Goal: Information Seeking & Learning: Learn about a topic

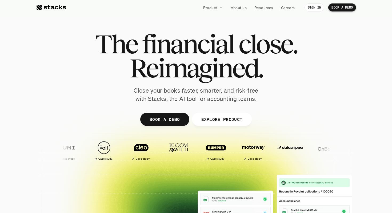
click at [258, 67] on span "Reimagined." at bounding box center [196, 68] width 133 height 24
click at [281, 81] on div "The financial close. Reimagined. Close your books faster, smarter, and risk-fre…" at bounding box center [196, 67] width 299 height 71
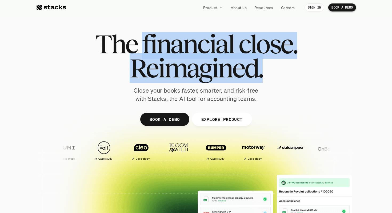
drag, startPoint x: 237, startPoint y: 36, endPoint x: 232, endPoint y: 33, distance: 6.2
click at [232, 33] on div "The financial close. Reimagined. Close your books faster, smarter, and risk-fre…" at bounding box center [196, 67] width 299 height 71
click at [232, 33] on span "financial" at bounding box center [188, 44] width 92 height 24
drag, startPoint x: 232, startPoint y: 33, endPoint x: 264, endPoint y: 80, distance: 56.9
click at [264, 80] on div "The financial close. Reimagined." at bounding box center [196, 56] width 202 height 48
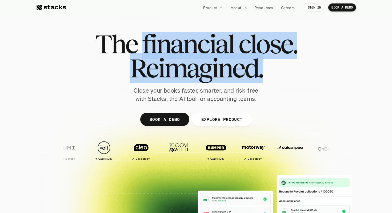
click at [264, 80] on h1 "Reimagined." at bounding box center [196, 68] width 202 height 24
drag, startPoint x: 264, startPoint y: 80, endPoint x: 190, endPoint y: 32, distance: 88.0
click at [190, 32] on div "The financial close. Reimagined." at bounding box center [196, 56] width 202 height 48
click at [190, 32] on span "financial" at bounding box center [188, 44] width 92 height 24
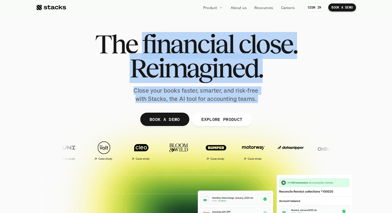
drag, startPoint x: 190, startPoint y: 32, endPoint x: 269, endPoint y: 99, distance: 103.2
click at [269, 99] on div "The financial close. Reimagined. Close your books faster, smarter, and risk-fre…" at bounding box center [196, 67] width 299 height 71
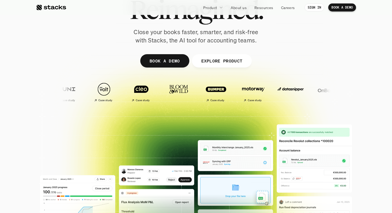
scroll to position [139, 0]
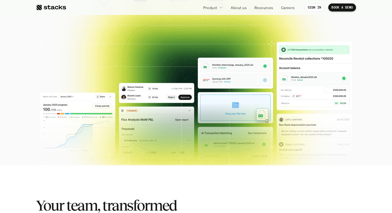
scroll to position [213, 0]
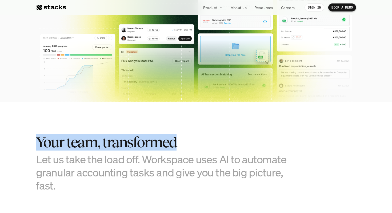
drag, startPoint x: 184, startPoint y: 147, endPoint x: 166, endPoint y: 126, distance: 28.0
click at [166, 126] on section "Your team, transformed Let us take the load off. Workspace uses AI to automate …" at bounding box center [196, 201] width 392 height 199
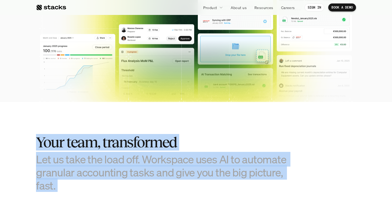
drag, startPoint x: 166, startPoint y: 126, endPoint x: 198, endPoint y: 182, distance: 63.7
click at [198, 182] on section "Your team, transformed Let us take the load off. Workspace uses AI to automate …" at bounding box center [196, 201] width 392 height 199
click at [198, 182] on h3 "Let us take the load off. Workspace uses AI to automate granular accounting tas…" at bounding box center [169, 173] width 267 height 40
drag, startPoint x: 198, startPoint y: 182, endPoint x: 158, endPoint y: 121, distance: 72.6
click at [158, 121] on section "Your team, transformed Let us take the load off. Workspace uses AI to automate …" at bounding box center [196, 201] width 392 height 199
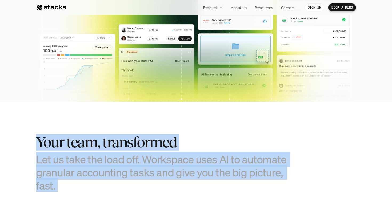
click at [157, 119] on section "Your team, transformed Let us take the load off. Workspace uses AI to automate …" at bounding box center [196, 201] width 392 height 199
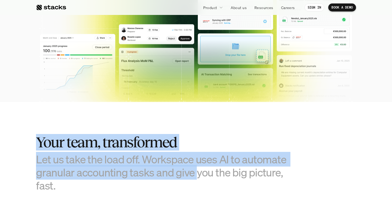
drag, startPoint x: 157, startPoint y: 119, endPoint x: 198, endPoint y: 181, distance: 74.0
click at [198, 181] on section "Your team, transformed Let us take the load off. Workspace uses AI to automate …" at bounding box center [196, 201] width 392 height 199
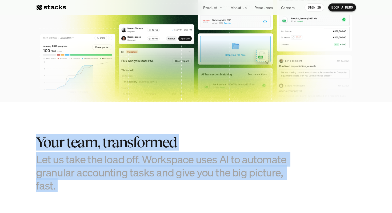
click at [198, 182] on h3 "Let us take the load off. Workspace uses AI to automate granular accounting tas…" at bounding box center [169, 173] width 267 height 40
drag, startPoint x: 198, startPoint y: 182, endPoint x: 158, endPoint y: 123, distance: 70.6
click at [159, 123] on section "Your team, transformed Let us take the load off. Workspace uses AI to automate …" at bounding box center [196, 201] width 392 height 199
click at [158, 123] on section "Your team, transformed Let us take the load off. Workspace uses AI to automate …" at bounding box center [196, 201] width 392 height 199
drag, startPoint x: 158, startPoint y: 123, endPoint x: 197, endPoint y: 184, distance: 72.9
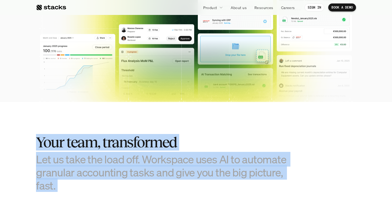
click at [197, 184] on section "Your team, transformed Let us take the load off. Workspace uses AI to automate …" at bounding box center [196, 201] width 392 height 199
click at [197, 184] on h3 "Let us take the load off. Workspace uses AI to automate granular accounting tas…" at bounding box center [169, 173] width 267 height 40
drag, startPoint x: 197, startPoint y: 184, endPoint x: 148, endPoint y: 120, distance: 81.3
click at [148, 120] on section "Your team, transformed Let us take the load off. Workspace uses AI to automate …" at bounding box center [196, 201] width 392 height 199
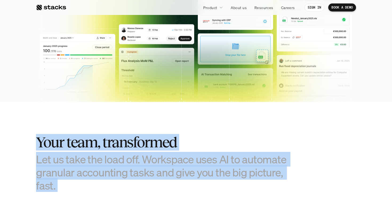
drag, startPoint x: 148, startPoint y: 120, endPoint x: 196, endPoint y: 194, distance: 88.2
click at [196, 194] on section "Your team, transformed Let us take the load off. Workspace uses AI to automate …" at bounding box center [196, 201] width 392 height 199
drag, startPoint x: 196, startPoint y: 194, endPoint x: 142, endPoint y: 124, distance: 88.1
click at [142, 124] on section "Your team, transformed Let us take the load off. Workspace uses AI to automate …" at bounding box center [196, 201] width 392 height 199
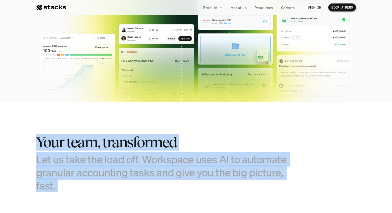
click at [142, 124] on section "Your team, transformed Let us take the load off. Workspace uses AI to automate …" at bounding box center [196, 201] width 392 height 199
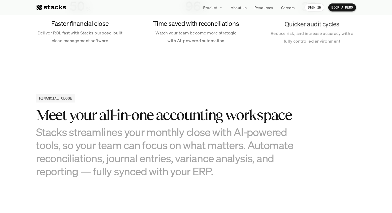
scroll to position [365, 0]
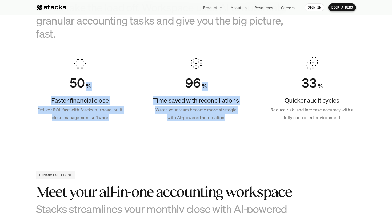
drag, startPoint x: 168, startPoint y: 144, endPoint x: 81, endPoint y: 64, distance: 118.3
click at [81, 64] on section "Your team, transformed Let us take the load off. Workspace uses AI to automate …" at bounding box center [196, 49] width 392 height 199
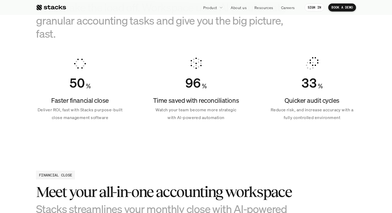
click at [81, 64] on icon at bounding box center [80, 63] width 13 height 13
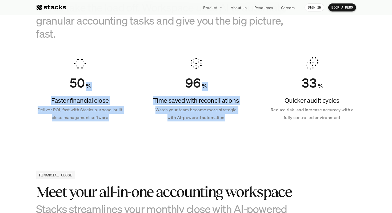
drag, startPoint x: 81, startPoint y: 64, endPoint x: 175, endPoint y: 142, distance: 122.1
click at [175, 142] on section "Your team, transformed Let us take the load off. Workspace uses AI to automate …" at bounding box center [196, 49] width 392 height 199
drag, startPoint x: 175, startPoint y: 142, endPoint x: 61, endPoint y: 76, distance: 131.2
click at [61, 76] on section "Your team, transformed Let us take the load off. Workspace uses AI to automate …" at bounding box center [196, 49] width 392 height 199
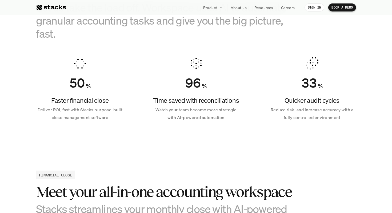
click at [50, 88] on div "50 %" at bounding box center [80, 82] width 88 height 15
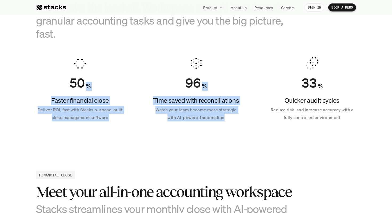
drag, startPoint x: 62, startPoint y: 88, endPoint x: 194, endPoint y: 141, distance: 142.3
click at [194, 141] on section "Your team, transformed Let us take the load off. Workspace uses AI to automate …" at bounding box center [196, 49] width 392 height 199
drag, startPoint x: 194, startPoint y: 141, endPoint x: 53, endPoint y: 72, distance: 157.1
click at [54, 72] on section "Your team, transformed Let us take the load off. Workspace uses AI to automate …" at bounding box center [196, 49] width 392 height 199
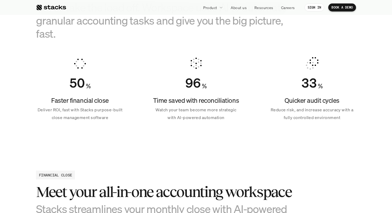
click at [53, 72] on div "50 % Faster financial close Deliver ROI, fast with Stacks purpose-built close m…" at bounding box center [80, 89] width 88 height 77
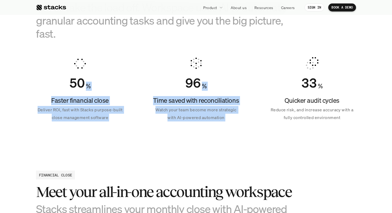
drag, startPoint x: 53, startPoint y: 72, endPoint x: 190, endPoint y: 132, distance: 149.7
click at [190, 132] on section "Your team, transformed Let us take the load off. Workspace uses AI to automate …" at bounding box center [196, 49] width 392 height 199
drag, startPoint x: 190, startPoint y: 132, endPoint x: 83, endPoint y: 76, distance: 120.6
click at [83, 76] on section "Your team, transformed Let us take the load off. Workspace uses AI to automate …" at bounding box center [196, 49] width 392 height 199
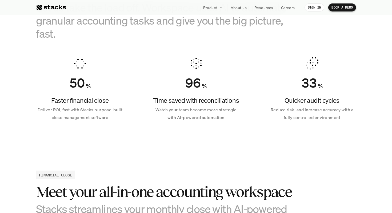
click at [63, 73] on div "50 % Faster financial close Deliver ROI, fast with Stacks purpose-built close m…" at bounding box center [80, 89] width 88 height 77
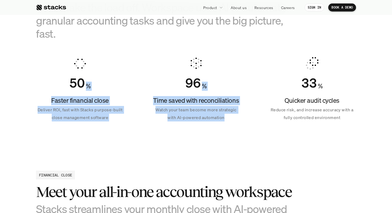
drag, startPoint x: 231, startPoint y: 136, endPoint x: 22, endPoint y: 60, distance: 222.7
click at [22, 60] on section "Your team, transformed Let us take the load off. Workspace uses AI to automate …" at bounding box center [196, 49] width 392 height 199
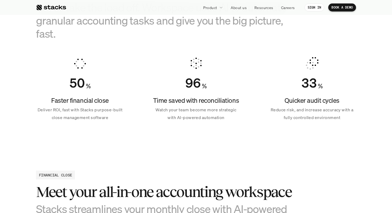
click at [22, 60] on section "Your team, transformed Let us take the load off. Workspace uses AI to automate …" at bounding box center [196, 49] width 392 height 199
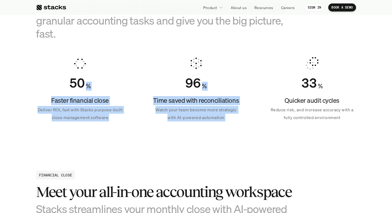
drag, startPoint x: 22, startPoint y: 60, endPoint x: 242, endPoint y: 139, distance: 234.5
click at [242, 139] on section "Your team, transformed Let us take the load off. Workspace uses AI to automate …" at bounding box center [196, 49] width 392 height 199
drag, startPoint x: 242, startPoint y: 139, endPoint x: 36, endPoint y: 88, distance: 212.9
click at [37, 88] on section "Your team, transformed Let us take the load off. Workspace uses AI to automate …" at bounding box center [196, 49] width 392 height 199
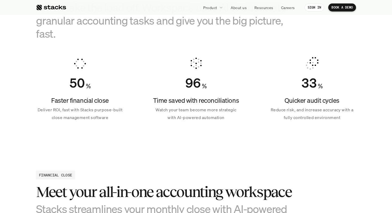
click at [35, 88] on section "Your team, transformed Let us take the load off. Workspace uses AI to automate …" at bounding box center [196, 49] width 392 height 199
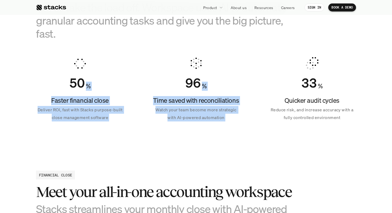
drag, startPoint x: 35, startPoint y: 88, endPoint x: 223, endPoint y: 128, distance: 192.6
click at [223, 128] on section "Your team, transformed Let us take the load off. Workspace uses AI to automate …" at bounding box center [196, 49] width 392 height 199
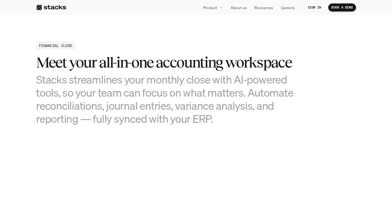
scroll to position [500, 0]
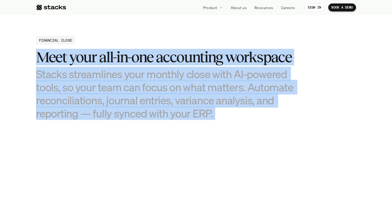
drag, startPoint x: 223, startPoint y: 135, endPoint x: 186, endPoint y: 33, distance: 108.5
drag, startPoint x: 186, startPoint y: 33, endPoint x: 249, endPoint y: 135, distance: 119.7
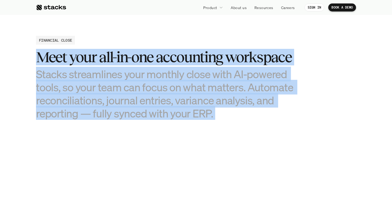
drag, startPoint x: 249, startPoint y: 135, endPoint x: 172, endPoint y: 43, distance: 119.3
click at [172, 43] on div "FINANCIAL CLOSE Meet your all-in-one accounting workspace Stacks streamlines yo…" at bounding box center [196, 78] width 320 height 84
drag, startPoint x: 172, startPoint y: 43, endPoint x: 241, endPoint y: 144, distance: 121.8
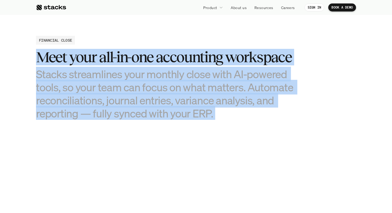
click at [241, 144] on img at bounding box center [277, 197] width 158 height 107
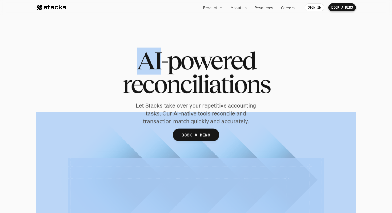
drag, startPoint x: 241, startPoint y: 144, endPoint x: 180, endPoint y: 42, distance: 118.7
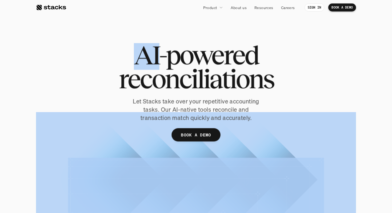
click at [180, 42] on div at bounding box center [196, 137] width 319 height 230
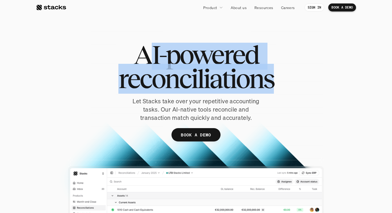
drag, startPoint x: 224, startPoint y: 68, endPoint x: 272, endPoint y: 91, distance: 53.3
click at [272, 91] on h1 "AI-powered reconciliations" at bounding box center [196, 67] width 267 height 48
click at [272, 91] on span "reconciliations" at bounding box center [197, 79] width 156 height 24
drag
click at [130, 53] on h1 "AI-powered reconciliations" at bounding box center [196, 67] width 267 height 48
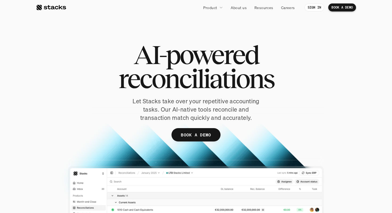
click at [130, 53] on h1 "AI-powered reconciliations" at bounding box center [196, 67] width 267 height 48
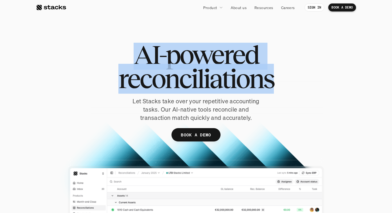
click at [271, 91] on h1 "AI-powered reconciliations" at bounding box center [196, 67] width 267 height 48
click at [271, 91] on span "reconciliations" at bounding box center [197, 79] width 156 height 24
click at [119, 52] on h1 "AI-powered reconciliations" at bounding box center [196, 67] width 267 height 48
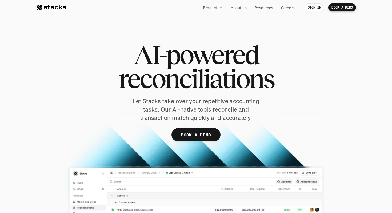
click at [119, 52] on h1 "AI-powered reconciliations" at bounding box center [196, 67] width 267 height 48
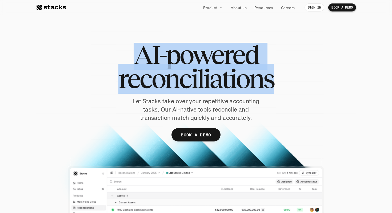
click at [254, 89] on h1 "AI-powered reconciliations" at bounding box center [196, 67] width 267 height 48
click at [254, 89] on span "reconciliations" at bounding box center [197, 79] width 156 height 24
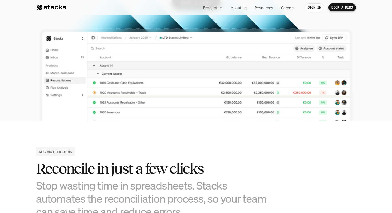
scroll to position [169, 0]
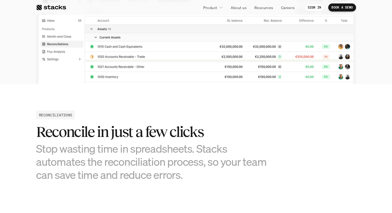
click at [214, 128] on h2 "Reconcile in just a few clicks" at bounding box center [156, 132] width 240 height 17
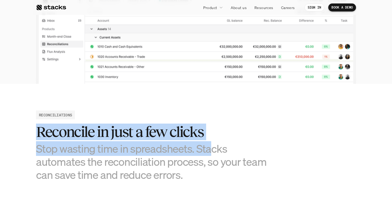
click at [220, 164] on div "RECONCILIATIONS Reconcile in just a few clicks Stop wasting time in spreadsheet…" at bounding box center [196, 146] width 320 height 71
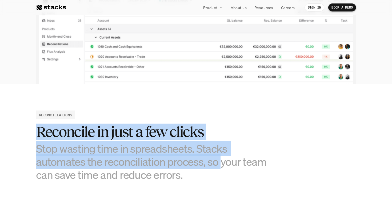
click at [222, 167] on h3 "Stop wasting time in spreadsheets. Stacks automates the reconciliation process,…" at bounding box center [156, 162] width 240 height 40
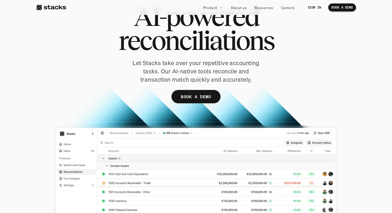
scroll to position [0, 0]
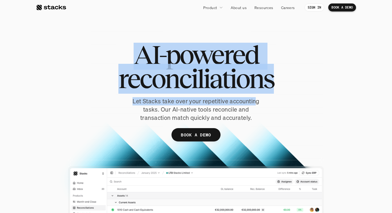
click at [193, 28] on div "AI-powered reconciliations Let Stacks take over your repetitive accounting task…" at bounding box center [196, 136] width 320 height 231
click at [193, 28] on div at bounding box center [196, 136] width 320 height 231
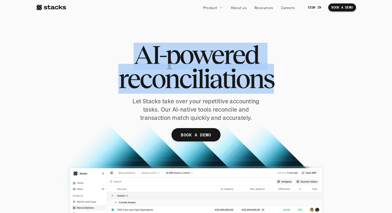
click at [257, 97] on div "AI-powered reconciliations Let Stacks take over your repetitive accounting task…" at bounding box center [196, 136] width 320 height 231
click at [257, 97] on div "AI-powered reconciliations Let Stacks take over your repetitive accounting task…" at bounding box center [196, 100] width 320 height 115
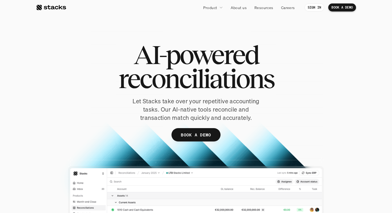
click at [57, 7] on div at bounding box center [51, 7] width 30 height 6
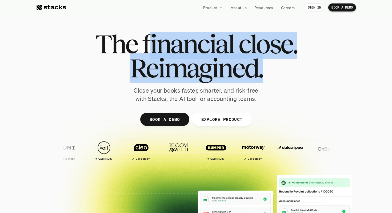
click at [145, 48] on div "The financial close. Reimagined." at bounding box center [196, 56] width 202 height 48
click at [145, 48] on span "financial" at bounding box center [188, 44] width 92 height 24
click at [287, 94] on div "The financial close. Reimagined. Close your books faster, smarter, and risk-fre…" at bounding box center [196, 67] width 299 height 71
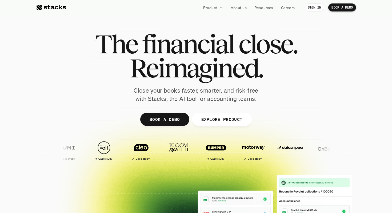
click at [274, 103] on div "The financial close. Reimagined. Close your books faster, smarter, and risk-fre…" at bounding box center [196, 67] width 299 height 71
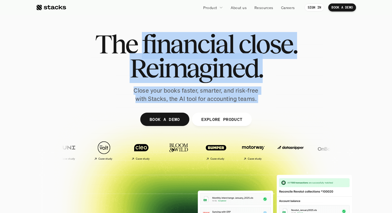
click at [179, 44] on div "The financial close. Reimagined. Close your books faster, smarter, and risk-fre…" at bounding box center [196, 67] width 299 height 71
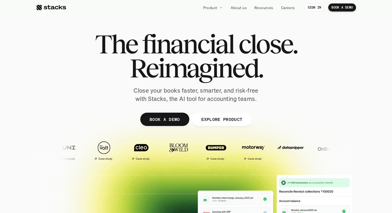
click at [132, 35] on span "The" at bounding box center [116, 44] width 42 height 24
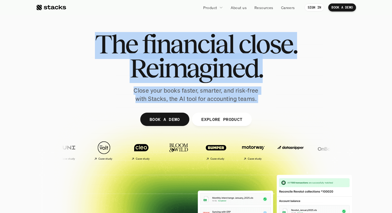
click at [267, 98] on div "The financial close. Reimagined. Close your books faster, smarter, and risk-fre…" at bounding box center [196, 67] width 299 height 71
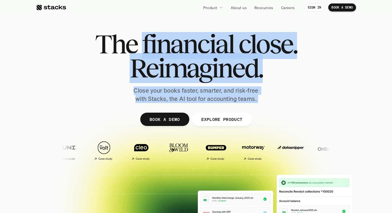
click at [177, 33] on div "The financial close. Reimagined. Close your books faster, smarter, and risk-fre…" at bounding box center [196, 67] width 299 height 71
click at [177, 33] on span "financial" at bounding box center [188, 44] width 92 height 24
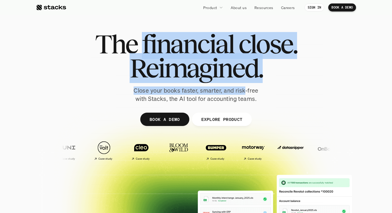
click at [245, 96] on div "The financial close. Reimagined. Close your books faster, smarter, and risk-fre…" at bounding box center [196, 67] width 299 height 71
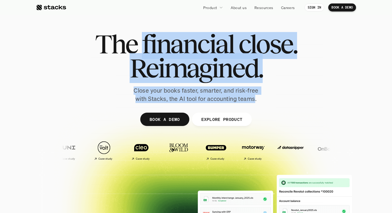
click at [245, 96] on p "Close your books faster, smarter, and risk-free with Stacks, the AI tool for ac…" at bounding box center [195, 94] width 133 height 17
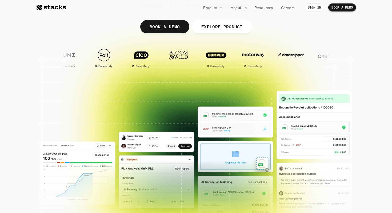
scroll to position [100, 0]
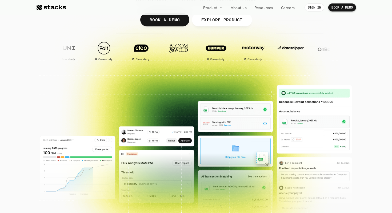
click at [224, 23] on p "EXPLORE PRODUCT" at bounding box center [221, 20] width 41 height 8
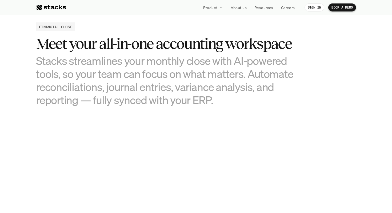
scroll to position [514, 0]
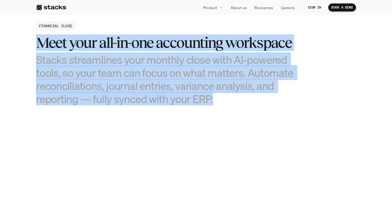
click at [171, 24] on div "FINANCIAL CLOSE Meet your all-in-one accounting workspace Stacks streamlines yo…" at bounding box center [196, 63] width 320 height 84
click at [171, 23] on div "FINANCIAL CLOSE Meet your all-in-one accounting workspace Stacks streamlines yo…" at bounding box center [196, 63] width 320 height 84
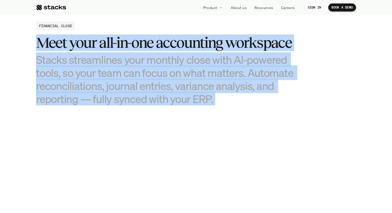
click at [228, 102] on h3 "Stacks streamlines your monthly close with AI-powered tools, so your team can f…" at bounding box center [169, 79] width 267 height 53
click at [164, 29] on div "FINANCIAL CLOSE Meet your all-in-one accounting workspace Stacks streamlines yo…" at bounding box center [196, 63] width 320 height 84
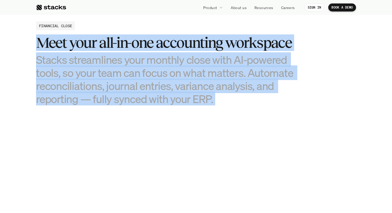
click at [170, 31] on div "FINANCIAL CLOSE Meet your all-in-one accounting workspace Stacks streamlines yo…" at bounding box center [196, 63] width 320 height 84
click at [230, 105] on div "FINANCIAL CLOSE Meet your all-in-one accounting workspace Stacks streamlines yo…" at bounding box center [196, 63] width 320 height 84
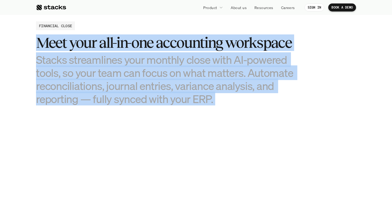
click at [230, 105] on h3 "Stacks streamlines your monthly close with AI-powered tools, so your team can f…" at bounding box center [169, 79] width 267 height 53
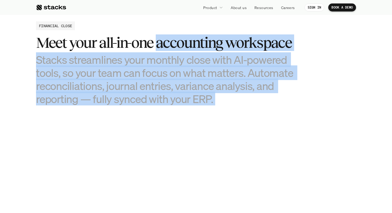
click at [168, 35] on div "Meet your all-in-one accounting workspace Stacks streamlines your monthly close…" at bounding box center [169, 69] width 267 height 71
click at [168, 35] on h3 "Meet your all-in-one accounting workspace" at bounding box center [169, 42] width 267 height 17
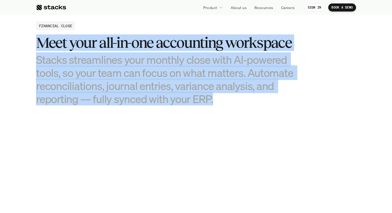
click at [221, 96] on div "FINANCIAL CLOSE Meet your all-in-one accounting workspace Stacks streamlines yo…" at bounding box center [196, 63] width 320 height 84
click at [221, 96] on h3 "Stacks streamlines your monthly close with AI-powered tools, so your team can f…" at bounding box center [169, 79] width 267 height 53
click at [170, 29] on div "FINANCIAL CLOSE Meet your all-in-one accounting workspace Stacks streamlines yo…" at bounding box center [196, 63] width 320 height 84
click at [222, 101] on div "FINANCIAL CLOSE Meet your all-in-one accounting workspace Stacks streamlines yo…" at bounding box center [196, 63] width 320 height 84
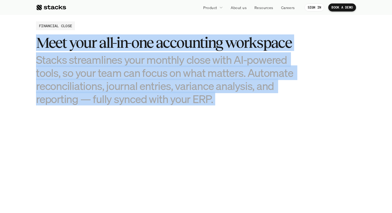
click at [222, 101] on h3 "Stacks streamlines your monthly close with AI-powered tools, so your team can f…" at bounding box center [169, 79] width 267 height 53
click at [173, 29] on div "FINANCIAL CLOSE Meet your all-in-one accounting workspace Stacks streamlines yo…" at bounding box center [196, 63] width 320 height 84
click at [222, 100] on div "FINANCIAL CLOSE Meet your all-in-one accounting workspace Stacks streamlines yo…" at bounding box center [196, 63] width 320 height 84
click at [223, 100] on h3 "Stacks streamlines your monthly close with AI-powered tools, so your team can f…" at bounding box center [169, 79] width 267 height 53
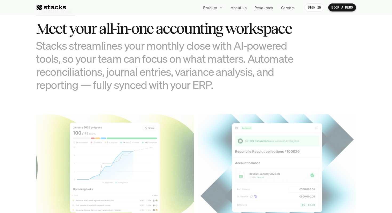
scroll to position [529, 0]
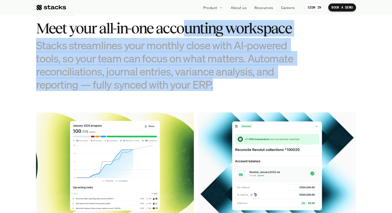
click at [182, 21] on h3 "Meet your all-in-one accounting workspace" at bounding box center [169, 28] width 267 height 17
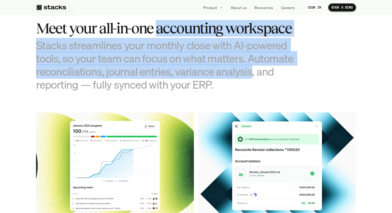
click at [221, 77] on div "Meet your all-in-one accounting workspace Stacks streamlines your monthly close…" at bounding box center [169, 55] width 267 height 71
click at [222, 77] on h3 "Stacks streamlines your monthly close with AI-powered tools, so your team can f…" at bounding box center [169, 65] width 267 height 53
click at [160, 21] on div "Meet your all-in-one accounting workspace Stacks streamlines your monthly close…" at bounding box center [169, 55] width 267 height 71
click at [159, 21] on h3 "Meet your all-in-one accounting workspace" at bounding box center [169, 28] width 267 height 17
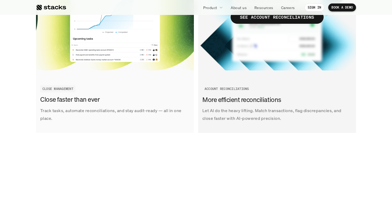
scroll to position [677, 0]
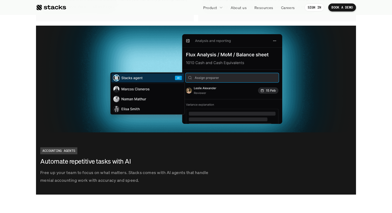
scroll to position [963, 0]
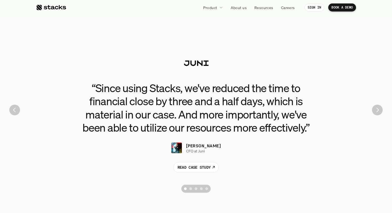
scroll to position [1175, 0]
click at [108, 87] on h3 "“Since using Stacks, we've reduced the time to financial close by three and a h…" at bounding box center [196, 107] width 240 height 53
click at [114, 94] on h3 "“Since using Stacks, we've reduced the time to financial close by three and a h…" at bounding box center [196, 107] width 240 height 53
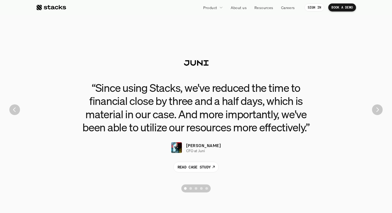
click at [114, 94] on h3 "“Since using Stacks, we've reduced the time to financial close by three and a h…" at bounding box center [196, 107] width 240 height 53
drag, startPoint x: 114, startPoint y: 94, endPoint x: 150, endPoint y: 128, distance: 50.0
click at [150, 128] on h3 "“Since using Stacks, we've reduced the time to financial close by three and a h…" at bounding box center [196, 107] width 240 height 53
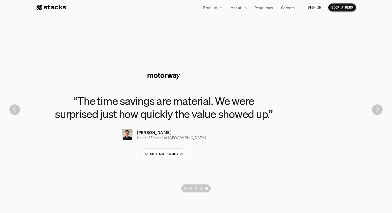
scroll to position [1176, 0]
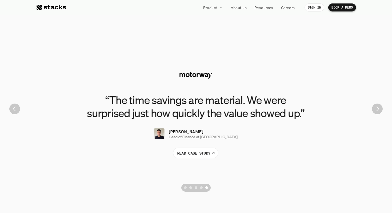
drag, startPoint x: 191, startPoint y: 112, endPoint x: 82, endPoint y: 115, distance: 108.7
click at [92, 111] on h3 "“The time savings are material. We were surprised just how quickly the value sh…" at bounding box center [196, 106] width 240 height 26
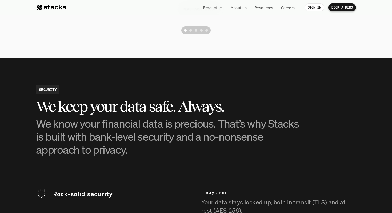
scroll to position [1392, 0]
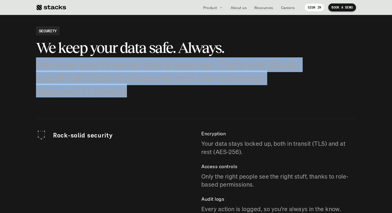
drag, startPoint x: 153, startPoint y: 105, endPoint x: 49, endPoint y: 56, distance: 114.7
click at [49, 56] on section "SECURITY We keep your data safe. Always. We know your financial data is preciou…" at bounding box center [196, 185] width 392 height 370
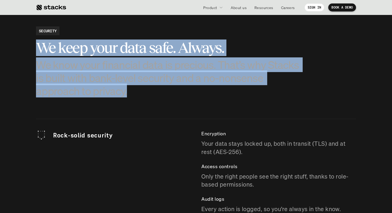
drag, startPoint x: 36, startPoint y: 49, endPoint x: 146, endPoint y: 101, distance: 122.4
click at [146, 101] on section "SECURITY We keep your data safe. Always. We know your financial data is preciou…" at bounding box center [196, 185] width 392 height 370
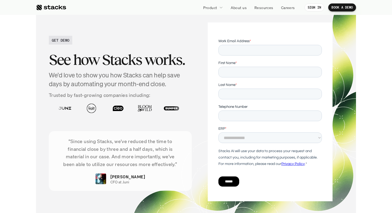
scroll to position [1925, 0]
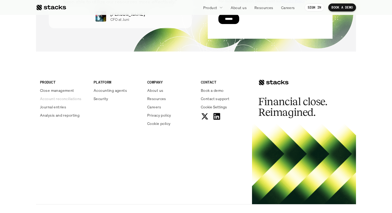
click at [60, 100] on p "Account reconciliations" at bounding box center [61, 99] width 42 height 6
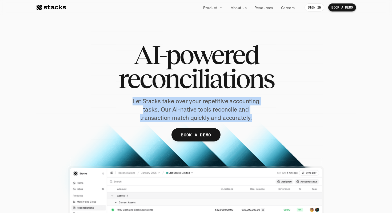
drag, startPoint x: 130, startPoint y: 100, endPoint x: 261, endPoint y: 130, distance: 133.7
click at [261, 130] on div "AI-powered reconciliations Let Stacks take over your repetitive accounting task…" at bounding box center [196, 100] width 320 height 115
click at [261, 120] on p "Let Stacks take over your repetitive accounting tasks. Our AI-native tools reco…" at bounding box center [196, 109] width 147 height 25
drag, startPoint x: 261, startPoint y: 120, endPoint x: 137, endPoint y: 105, distance: 124.7
click at [137, 105] on p "Let Stacks take over your repetitive accounting tasks. Our AI-native tools reco…" at bounding box center [196, 109] width 147 height 25
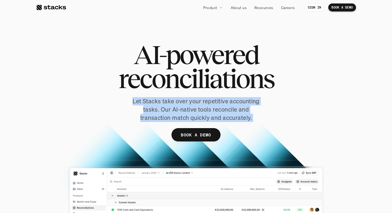
click at [137, 105] on p "Let Stacks take over your repetitive accounting tasks. Our AI-native tools reco…" at bounding box center [196, 109] width 147 height 25
drag, startPoint x: 137, startPoint y: 105, endPoint x: 267, endPoint y: 132, distance: 132.4
click at [267, 132] on div "AI-powered reconciliations Let Stacks take over your repetitive accounting task…" at bounding box center [196, 100] width 320 height 115
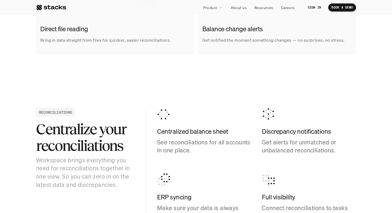
scroll to position [474, 0]
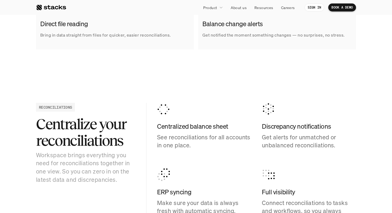
click at [381, 132] on section "RECONCILIATIONS Centralize your reconciliations Workspace brings everything you…" at bounding box center [196, 163] width 392 height 174
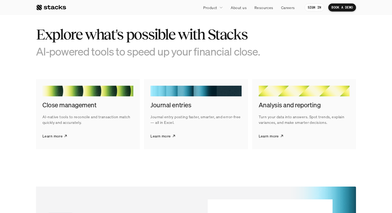
scroll to position [984, 0]
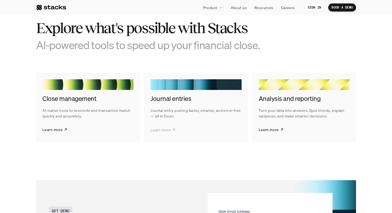
click at [165, 130] on p "Learn more" at bounding box center [161, 130] width 20 height 6
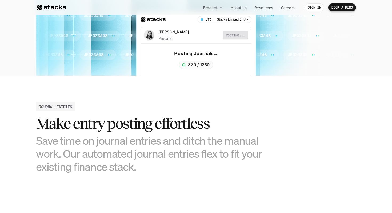
scroll to position [157, 0]
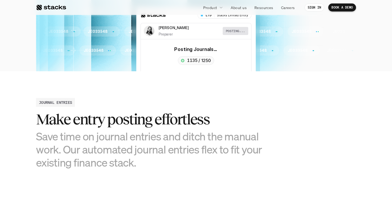
drag, startPoint x: 175, startPoint y: 112, endPoint x: 177, endPoint y: 156, distance: 44.4
click at [177, 156] on div "Make entry posting effortless Save time on journal entries and ditch the manual…" at bounding box center [156, 140] width 240 height 58
click at [177, 156] on h3 "Save time on journal entries and ditch the manual work. Our automated journal e…" at bounding box center [156, 150] width 240 height 40
drag, startPoint x: 163, startPoint y: 133, endPoint x: 152, endPoint y: 101, distance: 32.9
click at [153, 102] on div "JOURNAL ENTRIES Make entry posting effortless Save time on journal entries and …" at bounding box center [196, 133] width 320 height 71
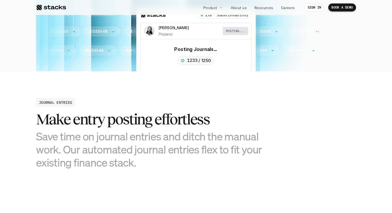
click at [152, 101] on div "JOURNAL ENTRIES Make entry posting effortless Save time on journal entries and …" at bounding box center [196, 133] width 320 height 71
drag, startPoint x: 152, startPoint y: 101, endPoint x: 163, endPoint y: 162, distance: 61.7
click at [163, 162] on div "JOURNAL ENTRIES Make entry posting effortless Save time on journal entries and …" at bounding box center [196, 133] width 320 height 71
click at [163, 162] on h3 "Save time on journal entries and ditch the manual work. Our automated journal e…" at bounding box center [156, 150] width 240 height 40
drag, startPoint x: 163, startPoint y: 162, endPoint x: 137, endPoint y: 109, distance: 58.7
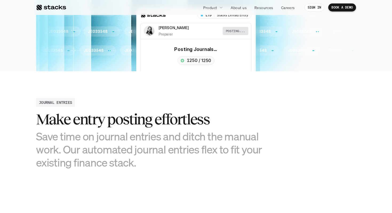
click at [137, 110] on div "JOURNAL ENTRIES Make entry posting effortless Save time on journal entries and …" at bounding box center [196, 133] width 320 height 71
click at [137, 109] on div "JOURNAL ENTRIES Make entry posting effortless Save time on journal entries and …" at bounding box center [196, 133] width 320 height 71
drag, startPoint x: 137, startPoint y: 109, endPoint x: 161, endPoint y: 167, distance: 62.4
click at [161, 167] on div "JOURNAL ENTRIES Make entry posting effortless Save time on journal entries and …" at bounding box center [196, 133] width 320 height 71
click at [161, 167] on h3 "Save time on journal entries and ditch the manual work. Our automated journal e…" at bounding box center [156, 150] width 240 height 40
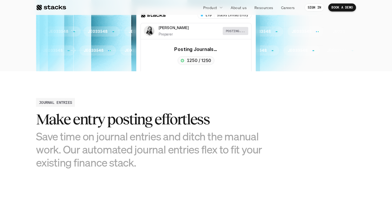
drag, startPoint x: 161, startPoint y: 167, endPoint x: 129, endPoint y: 101, distance: 73.2
click at [129, 101] on div "JOURNAL ENTRIES Make entry posting effortless Save time on journal entries and …" at bounding box center [196, 133] width 320 height 71
drag, startPoint x: 129, startPoint y: 101, endPoint x: 164, endPoint y: 167, distance: 74.3
click at [164, 167] on div "JOURNAL ENTRIES Make entry posting effortless Save time on journal entries and …" at bounding box center [196, 133] width 320 height 71
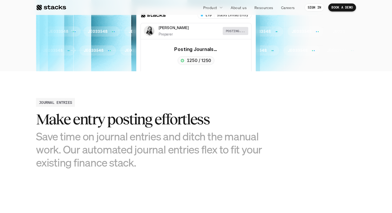
click at [164, 167] on h3 "Save time on journal entries and ditch the manual work. Our automated journal e…" at bounding box center [156, 150] width 240 height 40
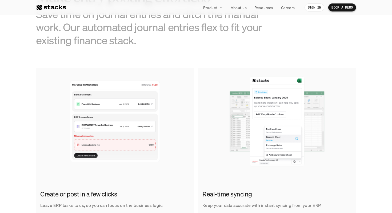
scroll to position [325, 0]
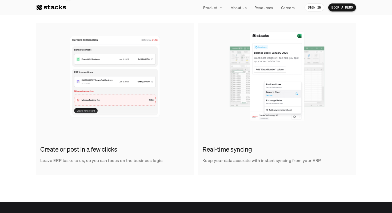
click at [128, 161] on p "Leave ERP tasks to us, so you can focus on the business logic." at bounding box center [102, 161] width 124 height 8
click at [104, 153] on h2 "Create or post in a few clicks" at bounding box center [113, 149] width 147 height 9
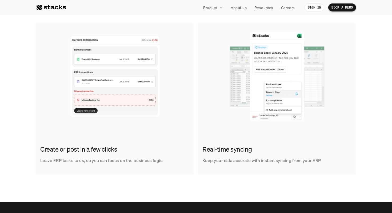
click at [104, 153] on h2 "Create or post in a few clicks" at bounding box center [113, 149] width 147 height 9
click at [148, 152] on h2 "Create or post in a few clicks" at bounding box center [113, 149] width 147 height 9
click at [158, 158] on p "Leave ERP tasks to us, so you can focus on the business logic." at bounding box center [102, 161] width 124 height 8
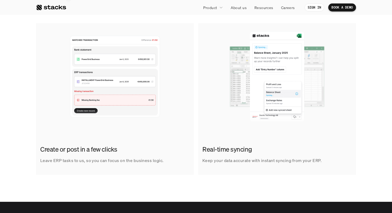
click at [158, 158] on p "Leave ERP tasks to us, so you can focus on the business logic." at bounding box center [102, 161] width 124 height 8
click at [171, 160] on div "Create or post in a few clicks Leave ERP tasks to us, so you can focus on the b…" at bounding box center [115, 155] width 158 height 28
click at [357, 97] on div "Create or post in a few clicks Leave ERP tasks to us, so you can focus on the b…" at bounding box center [196, 99] width 384 height 152
click at [252, 53] on img at bounding box center [277, 76] width 158 height 107
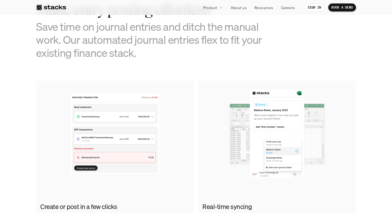
scroll to position [239, 0]
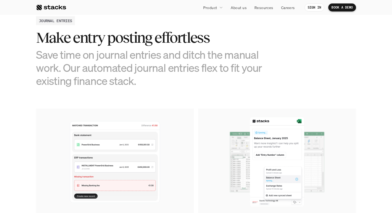
drag, startPoint x: 241, startPoint y: 75, endPoint x: 211, endPoint y: 30, distance: 53.3
click at [211, 31] on div "Make entry posting effortless Save time on journal entries and ditch the manual…" at bounding box center [156, 58] width 240 height 58
click at [211, 30] on h2 "Make entry posting effortless" at bounding box center [156, 37] width 240 height 17
drag, startPoint x: 215, startPoint y: 67, endPoint x: 220, endPoint y: 82, distance: 16.7
click at [220, 82] on div "JOURNAL ENTRIES Make entry posting effortless Save time on journal entries and …" at bounding box center [196, 51] width 320 height 71
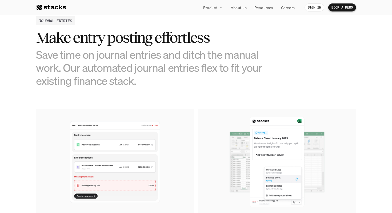
click at [220, 82] on h3 "Save time on journal entries and ditch the manual work. Our automated journal e…" at bounding box center [156, 68] width 240 height 40
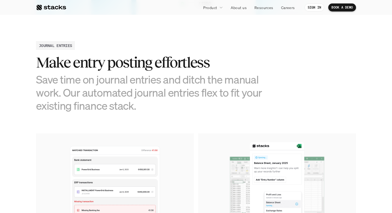
scroll to position [180, 0]
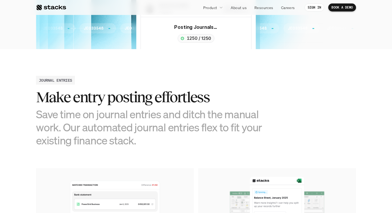
drag, startPoint x: 216, startPoint y: 88, endPoint x: 210, endPoint y: 140, distance: 52.1
click at [210, 140] on div "JOURNAL ENTRIES Make entry posting effortless Save time on journal entries and …" at bounding box center [196, 111] width 320 height 71
click at [210, 140] on h3 "Save time on journal entries and ditch the manual work. Our automated journal e…" at bounding box center [156, 128] width 240 height 40
drag, startPoint x: 210, startPoint y: 140, endPoint x: 184, endPoint y: 75, distance: 70.0
click at [184, 76] on div "JOURNAL ENTRIES Make entry posting effortless Save time on journal entries and …" at bounding box center [196, 111] width 320 height 71
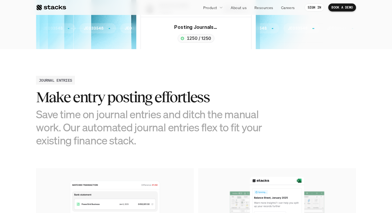
click at [184, 75] on section "JOURNAL ENTRIES Make entry posting effortless Save time on journal entries and …" at bounding box center [196, 198] width 392 height 298
drag, startPoint x: 184, startPoint y: 75, endPoint x: 196, endPoint y: 131, distance: 57.0
click at [196, 131] on section "JOURNAL ENTRIES Make entry posting effortless Save time on journal entries and …" at bounding box center [196, 198] width 392 height 298
click at [196, 131] on h3 "Save time on journal entries and ditch the manual work. Our automated journal e…" at bounding box center [156, 128] width 240 height 40
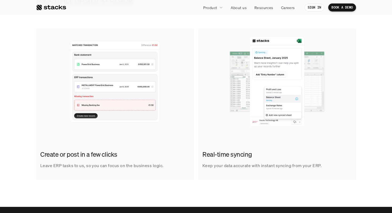
scroll to position [333, 0]
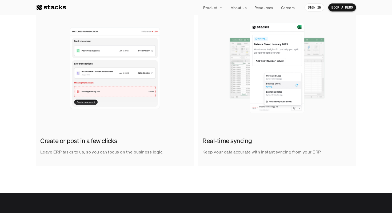
click at [196, 131] on div "Create or post in a few clicks Leave ERP tasks to us, so you can focus on the b…" at bounding box center [196, 91] width 320 height 152
click at [198, 149] on div "Real-time syncing Keep your data accurate with instant syncing from your ERP." at bounding box center [277, 146] width 158 height 28
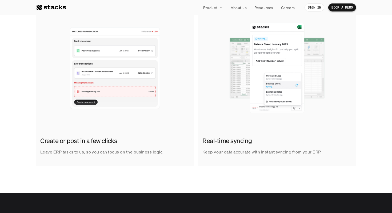
click at [198, 149] on div "Real-time syncing Keep your data accurate with instant syncing from your ERP." at bounding box center [277, 146] width 158 height 28
click at [173, 152] on div "Create or post in a few clicks Leave ERP tasks to us, so you can focus on the b…" at bounding box center [115, 146] width 158 height 28
click at [161, 149] on p "Leave ERP tasks to us, so you can focus on the business logic." at bounding box center [102, 152] width 124 height 8
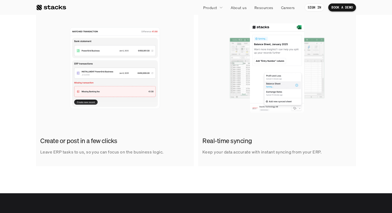
click at [161, 149] on p "Leave ERP tasks to us, so you can focus on the business logic." at bounding box center [102, 152] width 124 height 8
click at [155, 153] on p "Leave ERP tasks to us, so you can focus on the business logic." at bounding box center [102, 152] width 124 height 8
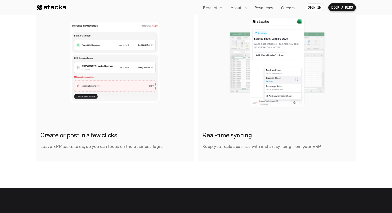
scroll to position [340, 0]
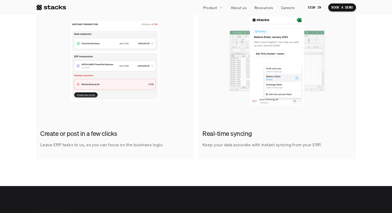
click at [186, 132] on h2 "Create or post in a few clicks" at bounding box center [113, 133] width 147 height 9
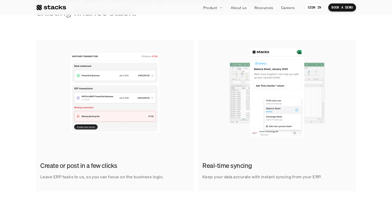
scroll to position [306, 0]
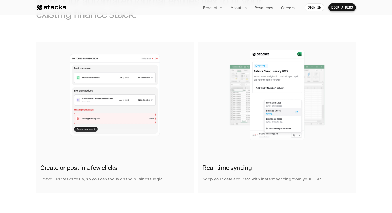
click at [196, 102] on div "Create or post in a few clicks Leave ERP tasks to us, so you can focus on the b…" at bounding box center [196, 118] width 320 height 152
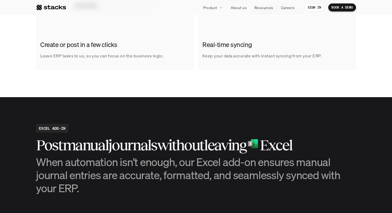
scroll to position [478, 0]
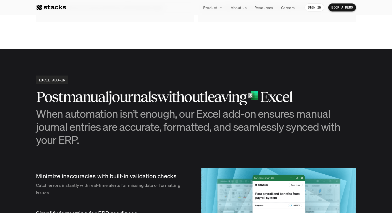
drag, startPoint x: 185, startPoint y: 75, endPoint x: 173, endPoint y: 146, distance: 72.0
click at [173, 145] on section "EXCEL ADD-IN Post manual journals without leaving Excel When automation isn’t e…" at bounding box center [196, 172] width 392 height 246
click at [173, 146] on h3 "When automation isn’t enough, our Excel add-on ensures manual journal entries a…" at bounding box center [196, 127] width 320 height 40
drag, startPoint x: 173, startPoint y: 146, endPoint x: 29, endPoint y: 93, distance: 153.4
click at [29, 93] on section "EXCEL ADD-IN Post manual journals without leaving Excel When automation isn’t e…" at bounding box center [196, 172] width 392 height 246
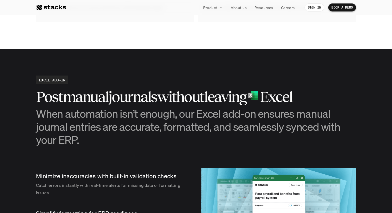
click at [29, 93] on section "EXCEL ADD-IN Post manual journals without leaving Excel When automation isn’t e…" at bounding box center [196, 172] width 392 height 246
drag, startPoint x: 29, startPoint y: 93, endPoint x: 96, endPoint y: 152, distance: 89.1
click at [96, 152] on section "EXCEL ADD-IN Post manual journals without leaving Excel When automation isn’t e…" at bounding box center [196, 172] width 392 height 246
drag, startPoint x: 96, startPoint y: 152, endPoint x: 35, endPoint y: 103, distance: 78.4
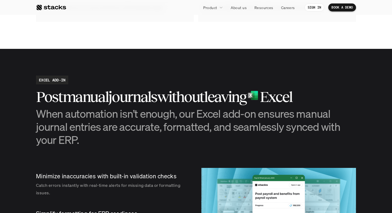
click at [35, 103] on section "EXCEL ADD-IN Post manual journals without leaving Excel When automation isn’t e…" at bounding box center [196, 172] width 392 height 246
drag, startPoint x: 35, startPoint y: 103, endPoint x: 93, endPoint y: 153, distance: 77.6
click at [93, 153] on section "EXCEL ADD-IN Post manual journals without leaving Excel When automation isn’t e…" at bounding box center [196, 172] width 392 height 246
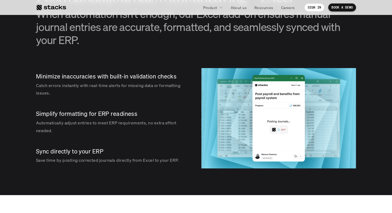
scroll to position [609, 0]
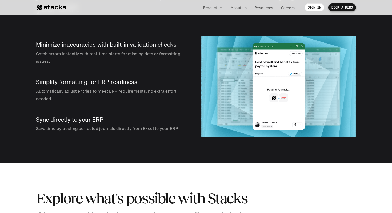
drag, startPoint x: 114, startPoint y: 147, endPoint x: 29, endPoint y: 80, distance: 108.7
click at [30, 80] on section "EXCEL ADD-IN Post manual journals without leaving Excel When automation isn’t e…" at bounding box center [196, 40] width 392 height 246
click at [29, 80] on section "EXCEL ADD-IN Post manual journals without leaving Excel When automation isn’t e…" at bounding box center [196, 40] width 392 height 246
drag, startPoint x: 29, startPoint y: 80, endPoint x: 80, endPoint y: 148, distance: 84.7
click at [80, 148] on section "EXCEL ADD-IN Post manual journals without leaving Excel When automation isn’t e…" at bounding box center [196, 40] width 392 height 246
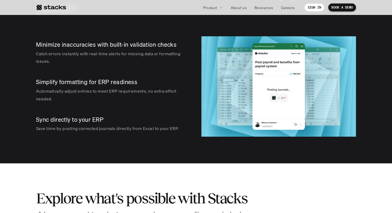
click at [80, 148] on section "EXCEL ADD-IN Post manual journals without leaving Excel When automation isn’t e…" at bounding box center [196, 40] width 392 height 246
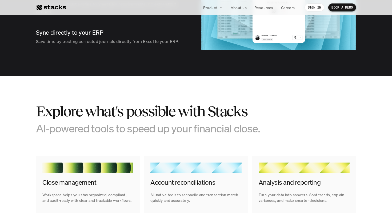
scroll to position [704, 0]
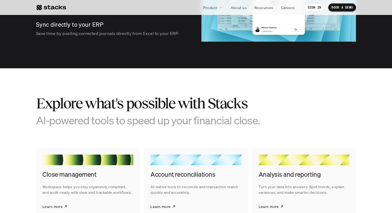
drag, startPoint x: 74, startPoint y: 88, endPoint x: 78, endPoint y: 137, distance: 49.8
click at [78, 137] on section "Explore what's possible with Stacks AI-powered tools to speed up your financial…" at bounding box center [196, 157] width 392 height 178
drag, startPoint x: 78, startPoint y: 137, endPoint x: 60, endPoint y: 90, distance: 50.5
click at [60, 90] on section "Explore what's possible with Stacks AI-powered tools to speed up your financial…" at bounding box center [196, 157] width 392 height 178
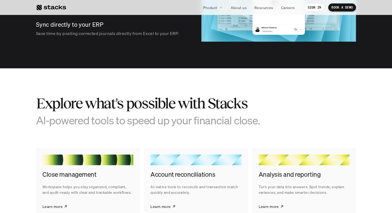
click at [60, 90] on section "Explore what's possible with Stacks AI-powered tools to speed up your financial…" at bounding box center [196, 157] width 392 height 178
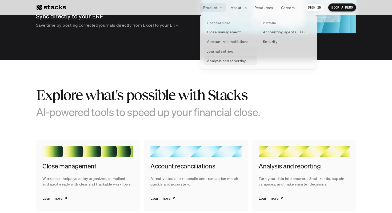
click at [235, 60] on p "Analysis and reporting" at bounding box center [227, 61] width 40 height 6
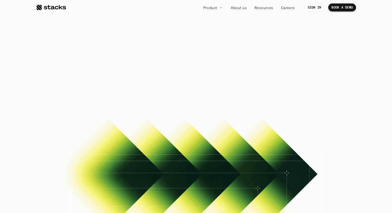
scroll to position [8, 0]
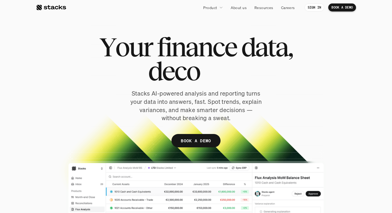
click at [214, 103] on p "Stacks AI-powered analysis and reporting turns your data into answers, fast. Sp…" at bounding box center [195, 105] width 133 height 33
click at [185, 102] on p "Stacks AI-powered analysis and reporting turns your data into answers, fast. Sp…" at bounding box center [195, 105] width 133 height 33
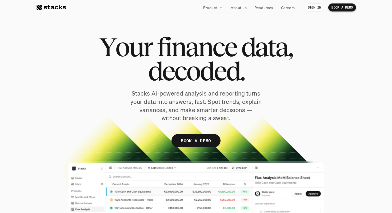
click at [185, 102] on p "Stacks AI-powered analysis and reporting turns your data into answers, fast. Sp…" at bounding box center [195, 105] width 133 height 33
click at [200, 101] on p "Stacks AI-powered analysis and reporting turns your data into answers, fast. Sp…" at bounding box center [195, 105] width 133 height 33
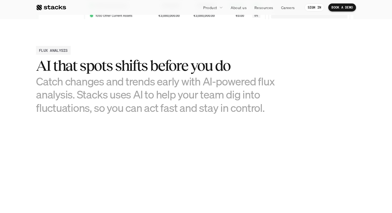
scroll to position [237, 0]
drag, startPoint x: 287, startPoint y: 118, endPoint x: 192, endPoint y: 56, distance: 114.0
click at [192, 56] on section "FLUX ANALYSIS AI that spots shifts before you do Catch changes and trends early…" at bounding box center [196, 170] width 392 height 302
click at [192, 56] on div "FLUX ANALYSIS AI that spots shifts before you do Catch changes and trends early…" at bounding box center [156, 79] width 240 height 68
drag, startPoint x: 192, startPoint y: 56, endPoint x: 240, endPoint y: 121, distance: 81.2
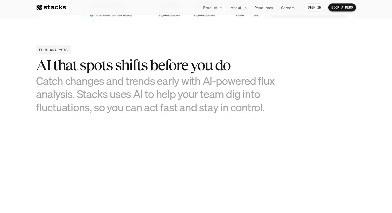
click at [240, 121] on section "FLUX ANALYSIS AI that spots shifts before you do Catch changes and trends early…" at bounding box center [196, 170] width 392 height 302
drag, startPoint x: 240, startPoint y: 121, endPoint x: 171, endPoint y: 43, distance: 104.0
click at [171, 43] on section "FLUX ANALYSIS AI that spots shifts before you do Catch changes and trends early…" at bounding box center [196, 170] width 392 height 302
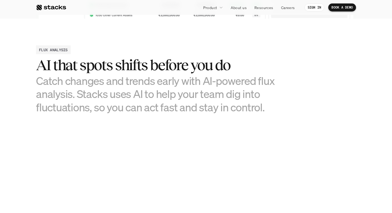
drag, startPoint x: 171, startPoint y: 43, endPoint x: 211, endPoint y: 128, distance: 93.9
click at [211, 127] on section "FLUX ANALYSIS AI that spots shifts before you do Catch changes and trends early…" at bounding box center [196, 170] width 392 height 302
click at [211, 128] on section "FLUX ANALYSIS AI that spots shifts before you do Catch changes and trends early…" at bounding box center [196, 170] width 392 height 302
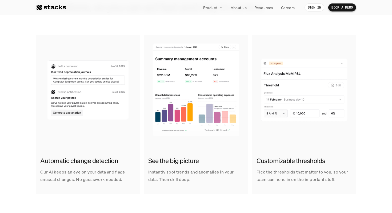
scroll to position [337, 0]
click at [251, 113] on div "Automatic change detection Our AI keeps an eye on your data and flags unusual c…" at bounding box center [196, 113] width 320 height 159
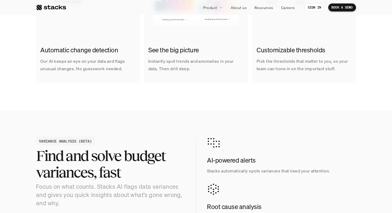
scroll to position [449, 0]
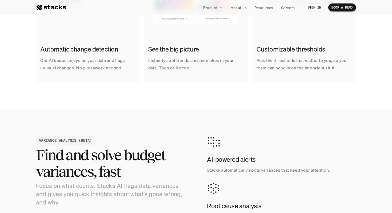
drag, startPoint x: 231, startPoint y: 167, endPoint x: 249, endPoint y: 177, distance: 20.5
click at [249, 177] on div "AI-powered alerts Stacks automatically spots variances that need your attention…" at bounding box center [281, 201] width 149 height 131
drag, startPoint x: 249, startPoint y: 177, endPoint x: 224, endPoint y: 153, distance: 33.8
click at [226, 154] on div "AI-powered alerts Stacks automatically spots variances that need your attention…" at bounding box center [281, 201] width 149 height 131
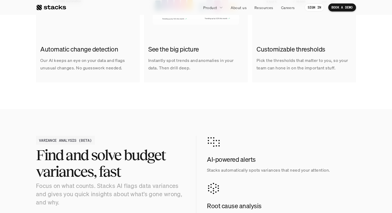
click at [224, 153] on div "AI-powered alerts Stacks automatically spots variances that need your attention." at bounding box center [281, 155] width 149 height 38
drag, startPoint x: 224, startPoint y: 153, endPoint x: 251, endPoint y: 184, distance: 40.5
click at [250, 183] on div "AI-powered alerts Stacks automatically spots variances that need your attention…" at bounding box center [281, 201] width 149 height 131
click at [252, 184] on div "Root cause analysis Stacks AI gets to the bottom of issues fast, and then share…" at bounding box center [281, 201] width 149 height 38
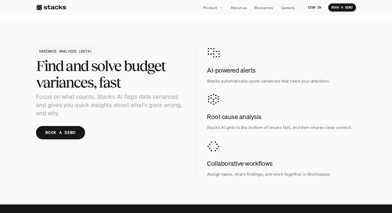
scroll to position [546, 0]
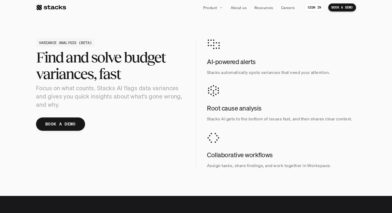
drag, startPoint x: 221, startPoint y: 116, endPoint x: 205, endPoint y: 51, distance: 66.9
click at [205, 51] on section "VARIANCE ANALYSIS (BETA) Find and solve budget variances, fast Focus on what co…" at bounding box center [196, 103] width 392 height 184
click at [204, 42] on div "VARIANCE ANALYSIS (BETA) Find and solve budget variances, fast Focus on what co…" at bounding box center [196, 103] width 320 height 131
drag, startPoint x: 204, startPoint y: 42, endPoint x: 232, endPoint y: 153, distance: 113.8
click at [232, 153] on div "VARIANCE ANALYSIS (BETA) Find and solve budget variances, fast Focus on what co…" at bounding box center [196, 103] width 320 height 131
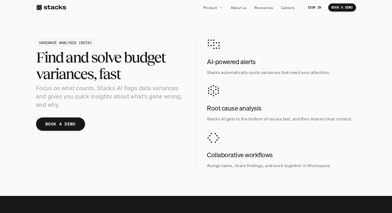
click at [232, 153] on h4 "Collaborative workflows" at bounding box center [281, 155] width 149 height 9
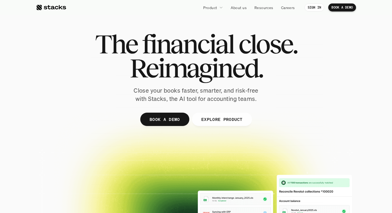
click at [223, 90] on p "Close your books faster, smarter, and risk-free with Stacks, the AI tool for ac…" at bounding box center [195, 94] width 133 height 17
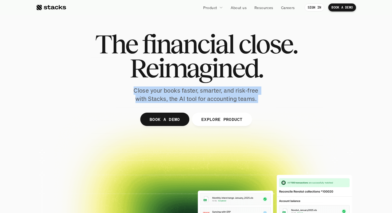
click at [233, 90] on p "Close your books faster, smarter, and risk-free with Stacks, the AI tool for ac…" at bounding box center [195, 94] width 133 height 17
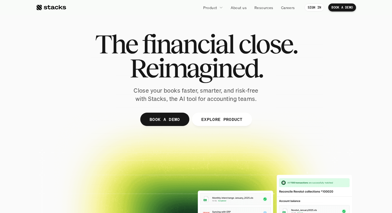
click at [233, 90] on p "Close your books faster, smarter, and risk-free with Stacks, the AI tool for ac…" at bounding box center [195, 94] width 133 height 17
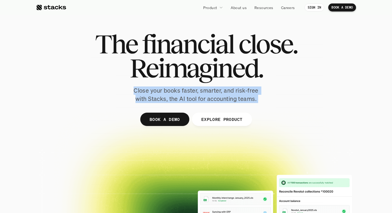
click at [240, 90] on p "Close your books faster, smarter, and risk-free with Stacks, the AI tool for ac…" at bounding box center [195, 94] width 133 height 17
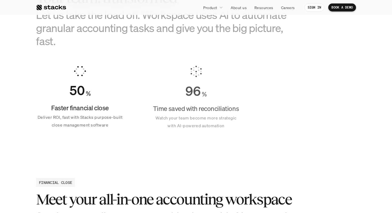
scroll to position [361, 0]
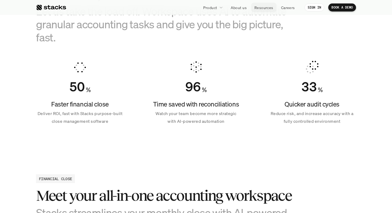
click at [260, 9] on p "Resources" at bounding box center [264, 8] width 19 height 6
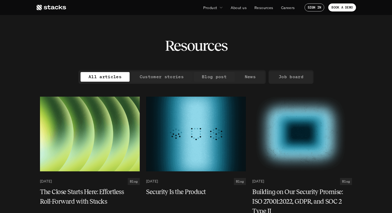
click at [168, 73] on p "Customer stories" at bounding box center [162, 77] width 44 height 8
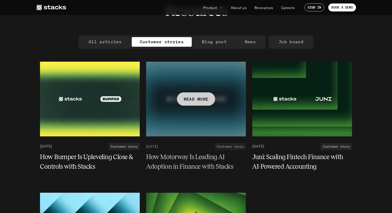
scroll to position [36, 0]
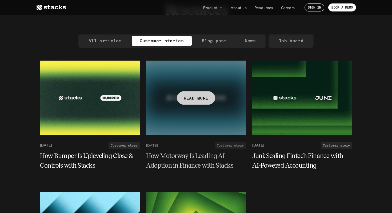
click at [186, 156] on h5 "How Motorway Is Leading AI Adoption in Finance with Stacks" at bounding box center [192, 160] width 93 height 19
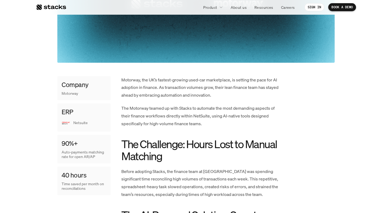
scroll to position [256, 0]
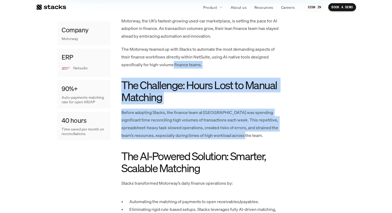
drag, startPoint x: 216, startPoint y: 140, endPoint x: 169, endPoint y: 74, distance: 80.6
drag, startPoint x: 169, startPoint y: 74, endPoint x: 261, endPoint y: 139, distance: 112.5
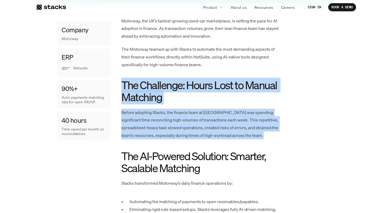
click at [261, 139] on p "Before adopting Stacks, the finance team at [GEOGRAPHIC_DATA] was spending sign…" at bounding box center [201, 124] width 160 height 31
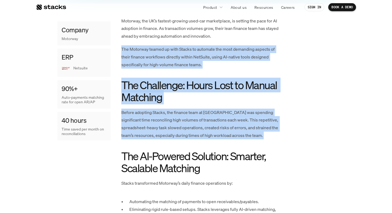
drag, startPoint x: 261, startPoint y: 139, endPoint x: 179, endPoint y: 41, distance: 128.0
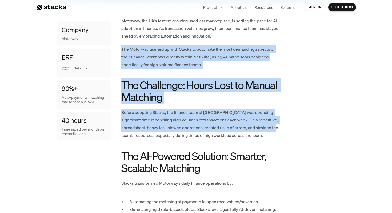
drag, startPoint x: 179, startPoint y: 41, endPoint x: 273, endPoint y: 132, distance: 131.8
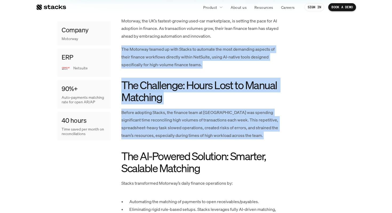
click at [273, 132] on p "Before adopting Stacks, the finance team at [GEOGRAPHIC_DATA] was spending sign…" at bounding box center [201, 124] width 160 height 31
drag, startPoint x: 273, startPoint y: 132, endPoint x: 214, endPoint y: 34, distance: 115.0
click at [214, 34] on p "Motorway, the UK’s fastest-growing used-car marketplace, is setting the pace fo…" at bounding box center [201, 28] width 160 height 23
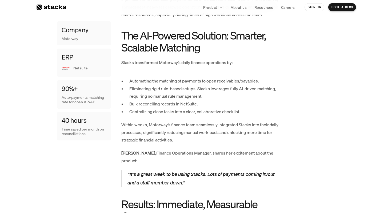
scroll to position [377, 0]
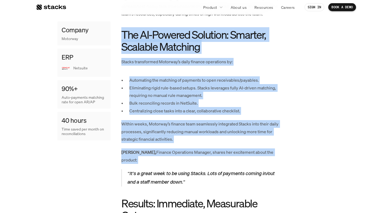
drag, startPoint x: 205, startPoint y: 24, endPoint x: 235, endPoint y: 160, distance: 139.3
click at [235, 160] on div "Motorway, the UK’s fastest-growing used-car marketplace, is setting the pace fo…" at bounding box center [201, 183] width 160 height 575
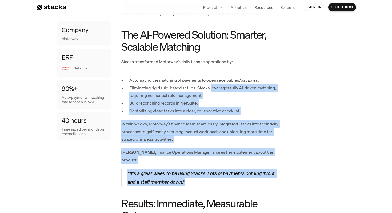
drag, startPoint x: 229, startPoint y: 183, endPoint x: 212, endPoint y: 89, distance: 95.6
click at [212, 90] on div "Motorway, the UK’s fastest-growing used-car marketplace, is setting the pace fo…" at bounding box center [201, 183] width 160 height 575
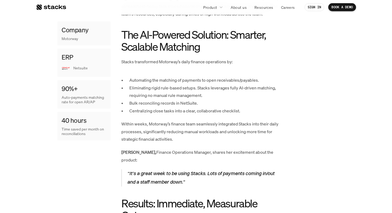
click at [212, 89] on p "Eliminating rigid rule-based setups. Stacks leverages fully AI-driven matching,…" at bounding box center [205, 91] width 152 height 15
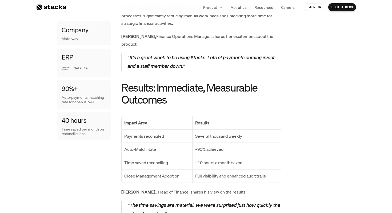
scroll to position [495, 0]
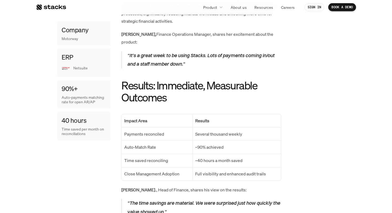
click at [209, 130] on td "Several thousand weekly" at bounding box center [236, 133] width 89 height 13
click at [224, 130] on p "Several thousand weekly" at bounding box center [236, 134] width 83 height 8
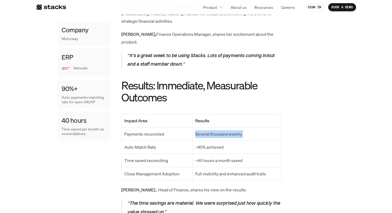
click at [224, 130] on p "Several thousand weekly" at bounding box center [236, 134] width 83 height 8
click at [226, 143] on p "~90% achieved" at bounding box center [236, 147] width 83 height 8
click at [221, 143] on p "~90% achieved" at bounding box center [236, 147] width 83 height 8
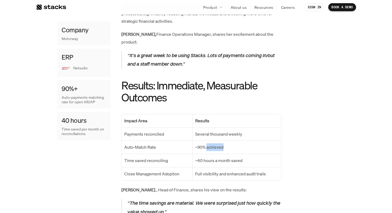
click at [221, 143] on p "~90% achieved" at bounding box center [236, 147] width 83 height 8
click at [242, 157] on p "~40 hours a month saved" at bounding box center [236, 161] width 83 height 8
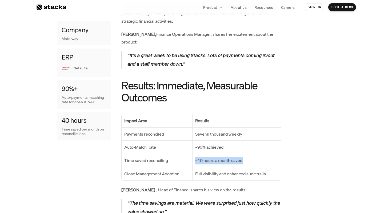
click at [248, 157] on p "~40 hours a month saved" at bounding box center [236, 161] width 83 height 8
click at [255, 157] on p "~40 hours a month saved" at bounding box center [236, 161] width 83 height 8
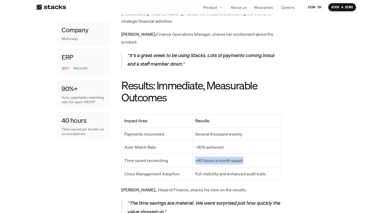
drag, startPoint x: 255, startPoint y: 153, endPoint x: 207, endPoint y: 149, distance: 48.0
click at [207, 157] on p "~40 hours a month saved" at bounding box center [236, 161] width 83 height 8
drag, startPoint x: 207, startPoint y: 149, endPoint x: 246, endPoint y: 161, distance: 41.5
click at [246, 161] on tbody "Impact Area Results Payments reconciled Several thousand weekly Auto-Match Rate…" at bounding box center [202, 147] width 160 height 66
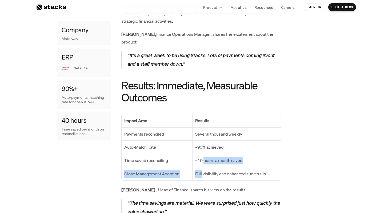
click at [250, 157] on p "~40 hours a month saved" at bounding box center [236, 161] width 83 height 8
drag, startPoint x: 250, startPoint y: 153, endPoint x: 207, endPoint y: 152, distance: 42.2
click at [207, 157] on p "~40 hours a month saved" at bounding box center [236, 161] width 83 height 8
drag, startPoint x: 207, startPoint y: 152, endPoint x: 251, endPoint y: 152, distance: 43.2
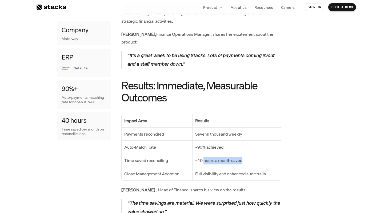
click at [249, 157] on p "~40 hours a month saved" at bounding box center [236, 161] width 83 height 8
click at [251, 157] on p "~40 hours a month saved" at bounding box center [236, 161] width 83 height 8
drag, startPoint x: 251, startPoint y: 152, endPoint x: 195, endPoint y: 151, distance: 56.1
click at [195, 157] on p "~40 hours a month saved" at bounding box center [236, 161] width 83 height 8
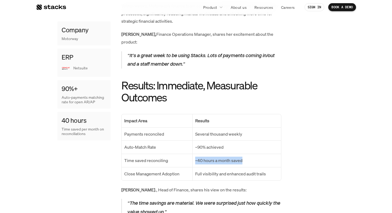
drag, startPoint x: 195, startPoint y: 151, endPoint x: 253, endPoint y: 153, distance: 58.2
click at [253, 157] on p "~40 hours a month saved" at bounding box center [236, 161] width 83 height 8
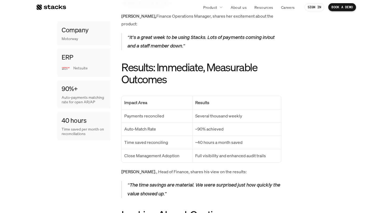
scroll to position [514, 0]
click at [265, 152] on p "Full visibility and enhanced audit trails" at bounding box center [236, 156] width 83 height 8
click at [257, 152] on p "Full visibility and enhanced audit trails" at bounding box center [236, 156] width 83 height 8
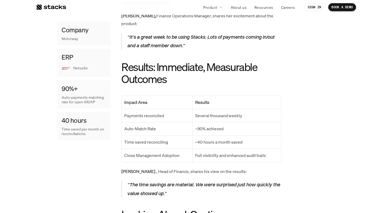
click at [257, 152] on p "Full visibility and enhanced audit trails" at bounding box center [236, 156] width 83 height 8
click at [263, 152] on p "Full visibility and enhanced audit trails" at bounding box center [236, 156] width 83 height 8
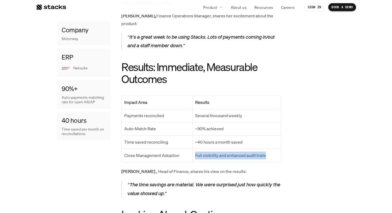
click at [248, 152] on p "Full visibility and enhanced audit trails" at bounding box center [236, 156] width 83 height 8
click at [242, 168] on p "[PERSON_NAME], Head of Finance, shares his view on the results:" at bounding box center [201, 172] width 160 height 8
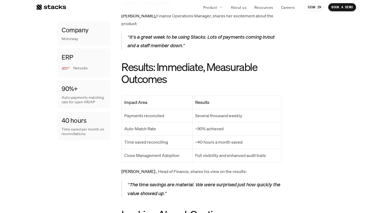
click at [242, 168] on p "[PERSON_NAME], Head of Finance, shares his view on the results:" at bounding box center [201, 172] width 160 height 8
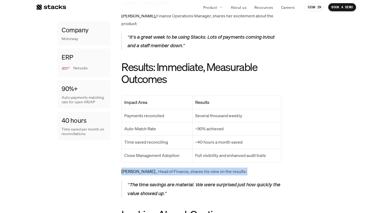
click at [248, 168] on p "[PERSON_NAME], Head of Finance, shares his view on the results:" at bounding box center [201, 172] width 160 height 8
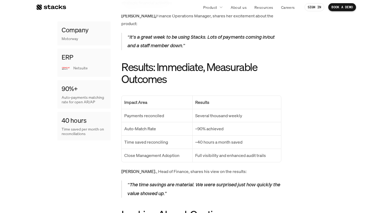
click at [248, 168] on p "[PERSON_NAME], Head of Finance, shares his view on the results:" at bounding box center [201, 172] width 160 height 8
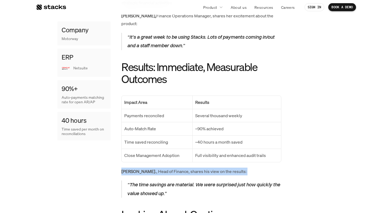
click at [244, 182] on p "“The time savings are material. We were surprised just how quickly the value sh…" at bounding box center [204, 188] width 154 height 17
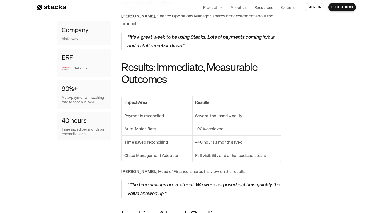
click at [244, 182] on p "“The time savings are material. We were surprised just how quickly the value sh…" at bounding box center [204, 188] width 154 height 17
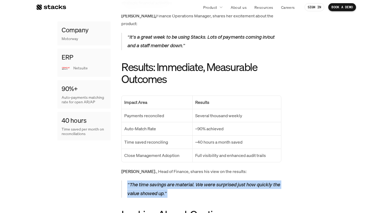
click at [250, 180] on p "“The time savings are material. We were surprised just how quickly the value sh…" at bounding box center [204, 188] width 154 height 17
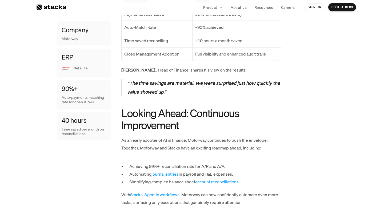
scroll to position [620, 0]
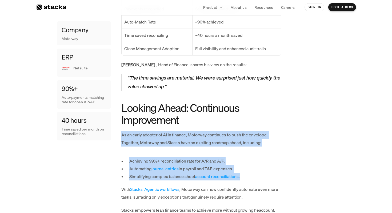
drag, startPoint x: 262, startPoint y: 174, endPoint x: 231, endPoint y: 109, distance: 72.7
click at [231, 109] on h2 "Looking Ahead: Continuous Improvement" at bounding box center [201, 114] width 160 height 24
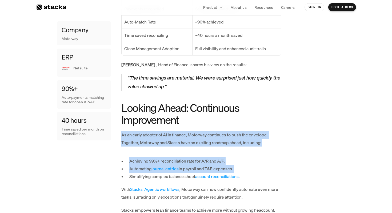
drag, startPoint x: 231, startPoint y: 109, endPoint x: 249, endPoint y: 163, distance: 56.8
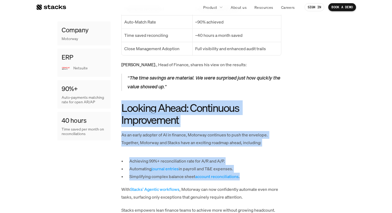
drag, startPoint x: 248, startPoint y: 170, endPoint x: 229, endPoint y: 90, distance: 82.0
drag, startPoint x: 229, startPoint y: 90, endPoint x: 270, endPoint y: 171, distance: 90.6
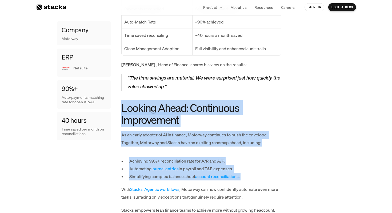
click at [270, 173] on p "Simplifying complex balance sheet account reconciliations ." at bounding box center [205, 177] width 152 height 8
drag, startPoint x: 270, startPoint y: 171, endPoint x: 227, endPoint y: 87, distance: 94.1
drag, startPoint x: 227, startPoint y: 87, endPoint x: 263, endPoint y: 167, distance: 86.8
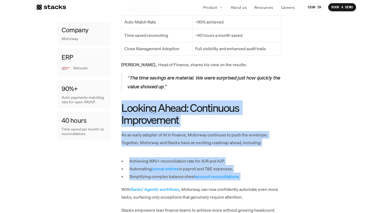
click at [263, 173] on p "Simplifying complex balance sheet account reconciliations ." at bounding box center [205, 177] width 152 height 8
drag, startPoint x: 263, startPoint y: 167, endPoint x: 221, endPoint y: 89, distance: 88.0
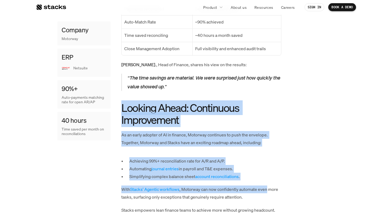
drag, startPoint x: 221, startPoint y: 89, endPoint x: 264, endPoint y: 183, distance: 103.1
click at [263, 173] on p "Simplifying complex balance sheet account reconciliations ." at bounding box center [205, 177] width 152 height 8
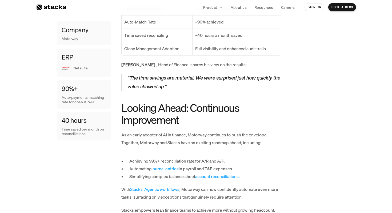
click at [129, 173] on p "Simplifying complex balance sheet account reconciliations ." at bounding box center [205, 177] width 152 height 8
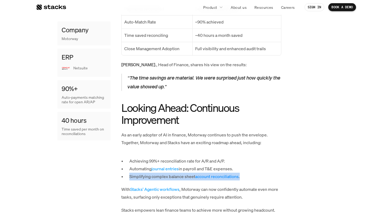
drag, startPoint x: 129, startPoint y: 168, endPoint x: 240, endPoint y: 170, distance: 110.8
click at [240, 173] on p "Simplifying complex balance sheet account reconciliations ." at bounding box center [205, 177] width 152 height 8
click at [239, 174] on link "account reconciliations" at bounding box center [217, 177] width 44 height 6
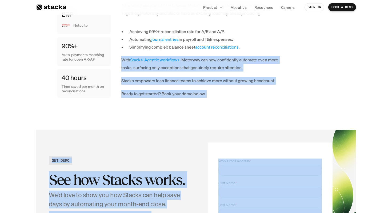
drag, startPoint x: 257, startPoint y: 134, endPoint x: 253, endPoint y: 44, distance: 89.8
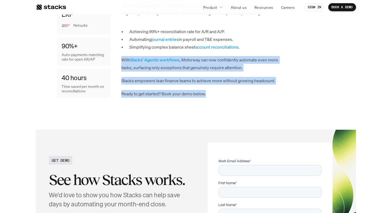
drag, startPoint x: 253, startPoint y: 44, endPoint x: 253, endPoint y: 85, distance: 40.6
click at [253, 90] on p "Ready to get started? Book your demo below." at bounding box center [201, 94] width 160 height 8
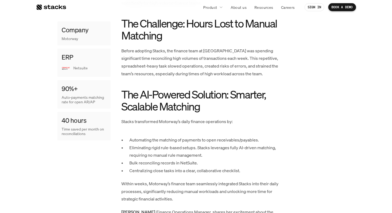
scroll to position [214, 0]
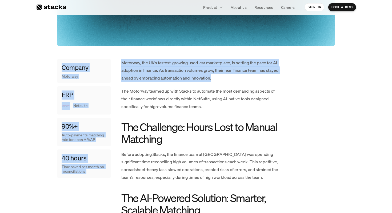
drag, startPoint x: 261, startPoint y: 67, endPoint x: 253, endPoint y: 51, distance: 18.0
drag, startPoint x: 253, startPoint y: 51, endPoint x: 252, endPoint y: 99, distance: 48.6
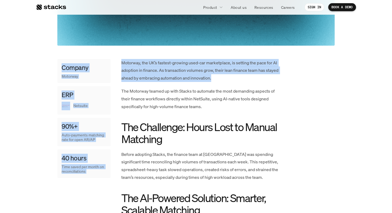
click at [252, 99] on p "The Motorway teamed up with Stacks to automate the most demanding aspects of th…" at bounding box center [201, 98] width 160 height 23
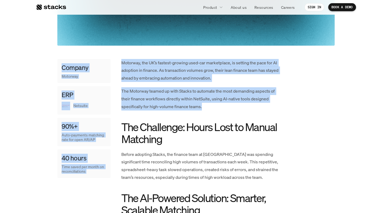
drag, startPoint x: 251, startPoint y: 104, endPoint x: 236, endPoint y: 47, distance: 58.4
drag, startPoint x: 236, startPoint y: 47, endPoint x: 242, endPoint y: 111, distance: 63.8
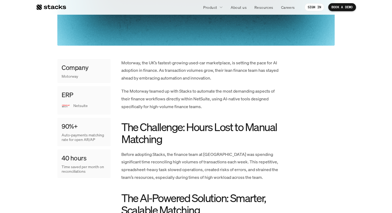
scroll to position [253, 0]
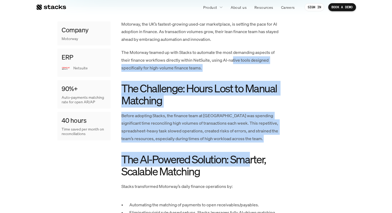
drag, startPoint x: 233, startPoint y: 77, endPoint x: 249, endPoint y: 155, distance: 78.8
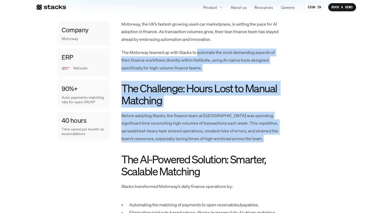
drag, startPoint x: 263, startPoint y: 144, endPoint x: 207, endPoint y: 54, distance: 105.5
click at [207, 54] on p "The Motorway teamed up with Stacks to automate the most demanding aspects of th…" at bounding box center [201, 60] width 160 height 23
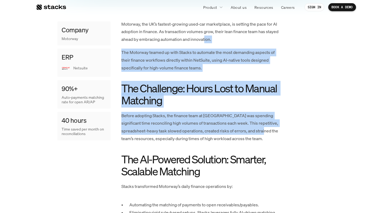
drag, startPoint x: 206, startPoint y: 43, endPoint x: 255, endPoint y: 134, distance: 104.3
click at [255, 134] on p "Before adopting Stacks, the finance team at [GEOGRAPHIC_DATA] was spending sign…" at bounding box center [201, 127] width 160 height 31
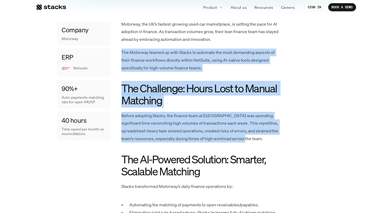
drag, startPoint x: 255, startPoint y: 135, endPoint x: 232, endPoint y: 48, distance: 89.7
drag, startPoint x: 232, startPoint y: 48, endPoint x: 265, endPoint y: 141, distance: 98.6
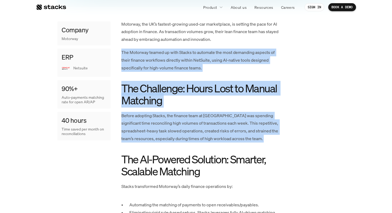
click at [265, 141] on p "Before adopting Stacks, the finance team at [GEOGRAPHIC_DATA] was spending sign…" at bounding box center [201, 127] width 160 height 31
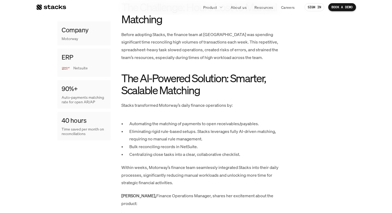
scroll to position [338, 0]
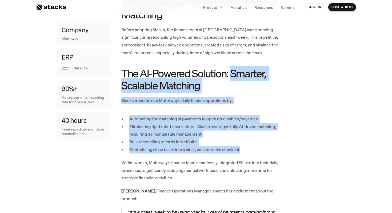
drag, startPoint x: 258, startPoint y: 151, endPoint x: 232, endPoint y: 66, distance: 89.1
click at [232, 67] on h2 "The AI-Powered Solution: Smarter, Scalable Matching" at bounding box center [201, 79] width 160 height 24
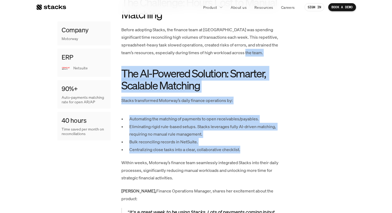
drag, startPoint x: 231, startPoint y: 57, endPoint x: 254, endPoint y: 157, distance: 103.1
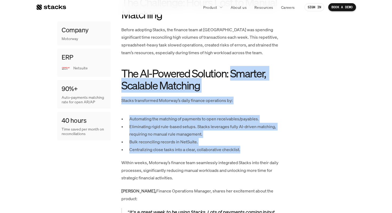
drag, startPoint x: 239, startPoint y: 112, endPoint x: 230, endPoint y: 65, distance: 47.8
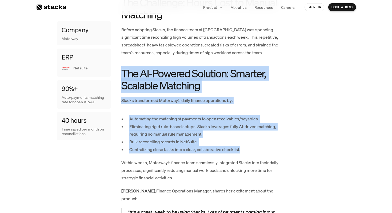
drag, startPoint x: 230, startPoint y: 65, endPoint x: 254, endPoint y: 147, distance: 85.2
click at [254, 147] on p "Centralizing close tasks into a clear, collaborative checklist." at bounding box center [205, 150] width 152 height 8
drag, startPoint x: 254, startPoint y: 147, endPoint x: 221, endPoint y: 61, distance: 92.0
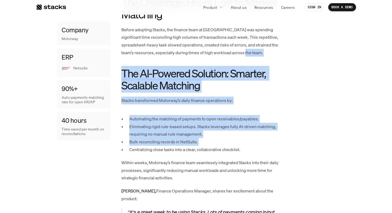
drag, startPoint x: 221, startPoint y: 61, endPoint x: 252, endPoint y: 147, distance: 91.0
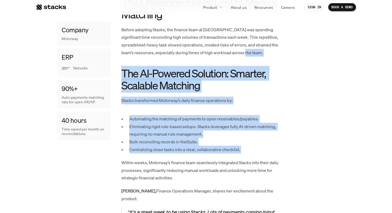
click at [252, 147] on p "Centralizing close tasks into a clear, collaborative checklist." at bounding box center [205, 150] width 152 height 8
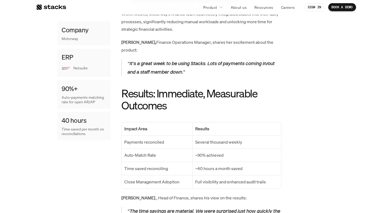
scroll to position [489, 0]
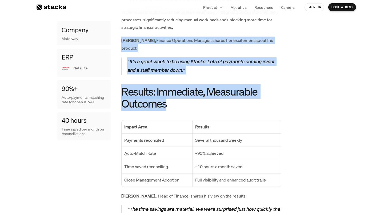
drag, startPoint x: 237, startPoint y: 93, endPoint x: 197, endPoint y: 34, distance: 70.2
click at [200, 27] on div "Motorway, the UK’s fastest-growing used-car marketplace, is setting the pace fo…" at bounding box center [201, 71] width 160 height 575
click at [197, 35] on div "Motorway, the UK’s fastest-growing used-car marketplace, is setting the pace fo…" at bounding box center [201, 71] width 160 height 575
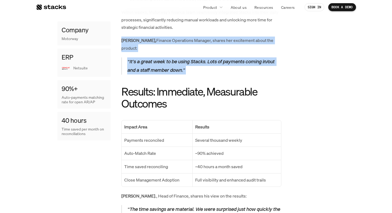
drag, startPoint x: 197, startPoint y: 35, endPoint x: 206, endPoint y: 67, distance: 32.8
click at [206, 67] on div "Motorway, the UK’s fastest-growing used-car marketplace, is setting the pace fo…" at bounding box center [201, 71] width 160 height 575
drag, startPoint x: 206, startPoint y: 67, endPoint x: 194, endPoint y: 29, distance: 40.2
click at [194, 29] on div "Motorway, the UK’s fastest-growing used-car marketplace, is setting the pace fo…" at bounding box center [201, 71] width 160 height 575
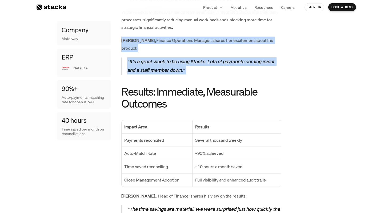
click at [194, 29] on p "Within weeks, Motorway’s finance team seamlessly integrated Stacks into their d…" at bounding box center [201, 19] width 160 height 23
drag, startPoint x: 194, startPoint y: 29, endPoint x: 208, endPoint y: 62, distance: 36.8
click at [208, 62] on div "Motorway, the UK’s fastest-growing used-car marketplace, is setting the pace fo…" at bounding box center [201, 71] width 160 height 575
click at [208, 62] on p "“It’s a great week to be using Stacks. Lots of payments coming in/out and a sta…" at bounding box center [204, 65] width 154 height 17
drag
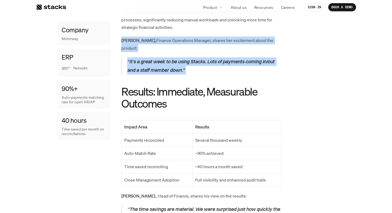
click at [207, 34] on div "Motorway, the UK’s fastest-growing used-car marketplace, is setting the pace fo…" at bounding box center [201, 71] width 160 height 575
click at [216, 68] on div "Motorway, the UK’s fastest-growing used-car marketplace, is setting the pace fo…" at bounding box center [201, 71] width 160 height 575
click at [203, 29] on div "Motorway, the UK’s fastest-growing used-car marketplace, is setting the pace fo…" at bounding box center [201, 71] width 160 height 575
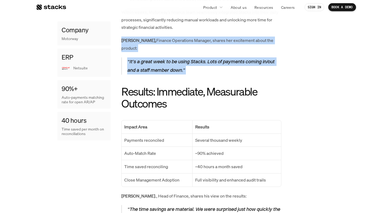
click at [202, 29] on p "Within weeks, Motorway’s finance team seamlessly integrated Stacks into their d…" at bounding box center [201, 19] width 160 height 23
click at [208, 67] on div "Motorway, the UK’s fastest-growing used-car marketplace, is setting the pace fo…" at bounding box center [201, 71] width 160 height 575
click at [209, 67] on div "Motorway, the UK’s fastest-growing used-car marketplace, is setting the pace fo…" at bounding box center [201, 71] width 160 height 575
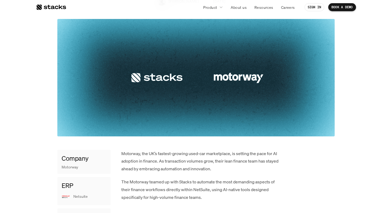
scroll to position [0, 0]
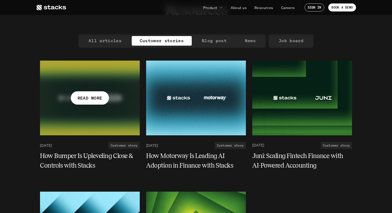
scroll to position [56, 0]
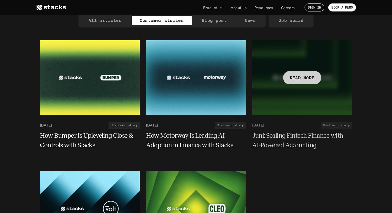
click at [284, 79] on div "READ MORE" at bounding box center [302, 77] width 38 height 13
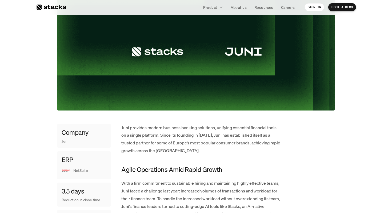
scroll to position [197, 0]
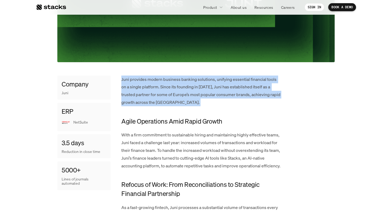
click at [262, 131] on p "With a firm commitment to sustainable hiring and maintaining highly effective t…" at bounding box center [201, 150] width 160 height 38
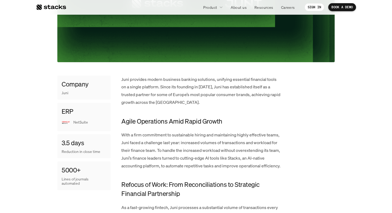
click at [262, 131] on p "With a firm commitment to sustainable hiring and maintaining highly effective t…" at bounding box center [201, 150] width 160 height 38
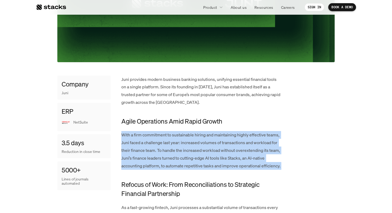
click at [255, 143] on p "With a firm commitment to sustainable hiring and maintaining highly effective t…" at bounding box center [201, 150] width 160 height 38
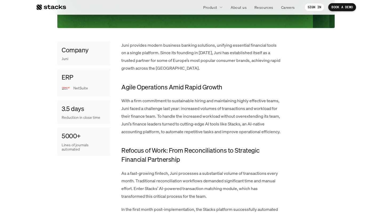
scroll to position [305, 0]
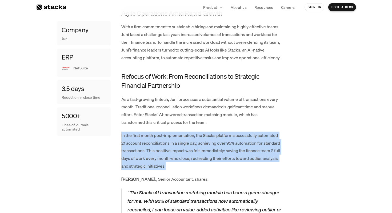
click at [253, 135] on p "In the first month post-implementation, the Stacks platform successfully automa…" at bounding box center [201, 151] width 160 height 38
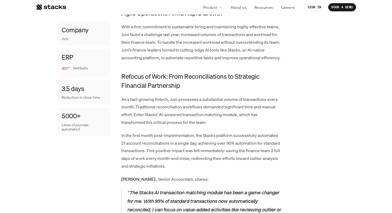
click at [253, 135] on p "In the first month post-implementation, the Stacks platform successfully automa…" at bounding box center [201, 151] width 160 height 38
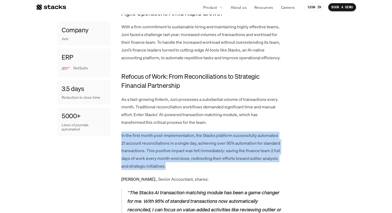
click at [265, 136] on p "In the first month post-implementation, the Stacks platform successfully automa…" at bounding box center [201, 151] width 160 height 38
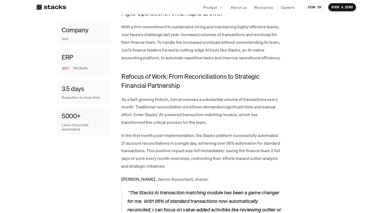
click at [265, 136] on p "In the first month post-implementation, the Stacks platform successfully automa…" at bounding box center [201, 151] width 160 height 38
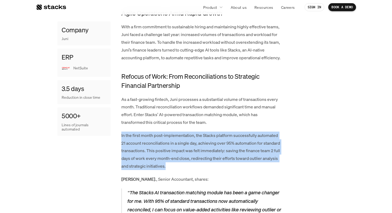
click at [240, 148] on p "In the first month post-implementation, the Stacks platform successfully automa…" at bounding box center [201, 151] width 160 height 38
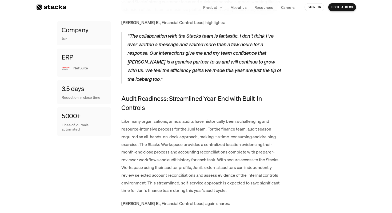
scroll to position [608, 0]
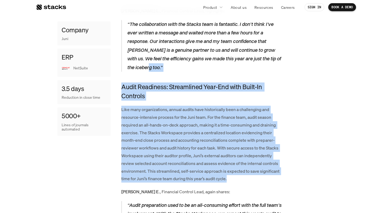
drag, startPoint x: 241, startPoint y: 72, endPoint x: 260, endPoint y: 179, distance: 109.1
click at [260, 179] on div "Juni provides modern business banking solutions, unifying essential financial t…" at bounding box center [201, 119] width 160 height 909
click at [260, 179] on p "Like many organizations, annual audits have historically been a challenging and…" at bounding box center [201, 144] width 160 height 77
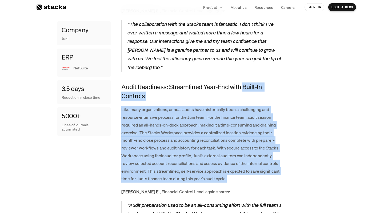
drag, startPoint x: 260, startPoint y: 179, endPoint x: 240, endPoint y: 79, distance: 102.1
click at [241, 80] on div "Juni provides modern business banking solutions, unifying essential financial t…" at bounding box center [201, 119] width 160 height 909
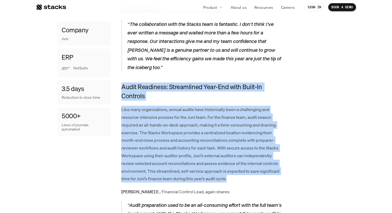
click at [240, 79] on div "Juni provides modern business banking solutions, unifying essential financial t…" at bounding box center [201, 119] width 160 height 909
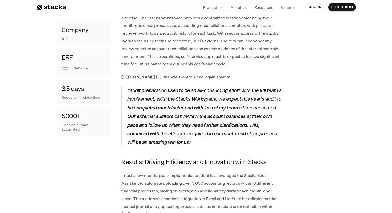
scroll to position [727, 0]
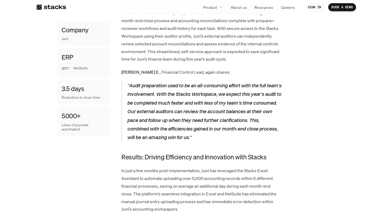
click at [240, 79] on div "Juni provides modern business banking solutions, unifying essential financial t…" at bounding box center [201, -1] width 160 height 909
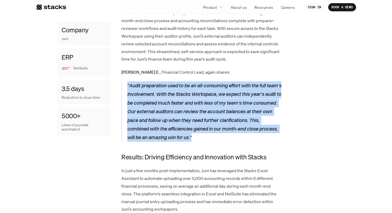
drag, startPoint x: 240, startPoint y: 74, endPoint x: 242, endPoint y: 145, distance: 71.0
click at [242, 145] on div "Juni provides modern business banking solutions, unifying essential financial t…" at bounding box center [201, -1] width 160 height 909
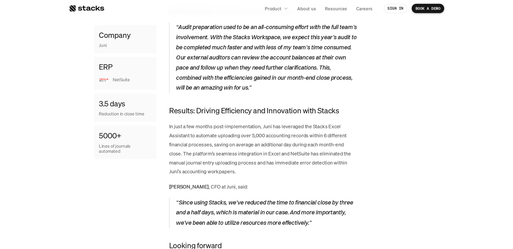
scroll to position [832, 0]
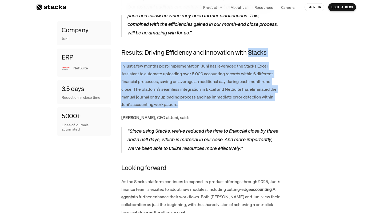
drag, startPoint x: 254, startPoint y: 104, endPoint x: 246, endPoint y: 48, distance: 56.9
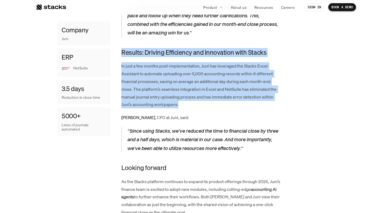
drag, startPoint x: 246, startPoint y: 48, endPoint x: 244, endPoint y: 105, distance: 57.2
click at [244, 105] on p "In just a few months post-implementation, Juni has leveraged the Stacks Excel A…" at bounding box center [201, 85] width 160 height 46
drag, startPoint x: 244, startPoint y: 105, endPoint x: 228, endPoint y: 51, distance: 55.9
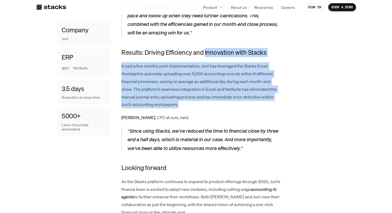
click at [228, 51] on h4 "Results: Driving Efficiency and Innovation with Stacks" at bounding box center [201, 52] width 160 height 9
drag, startPoint x: 234, startPoint y: 43, endPoint x: 232, endPoint y: 106, distance: 63.0
click at [232, 106] on p "In just a few months post-implementation, Juni has leveraged the Stacks Excel A…" at bounding box center [201, 85] width 160 height 46
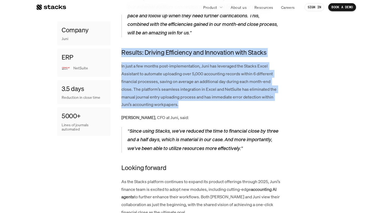
click at [239, 101] on p "In just a few months post-implementation, Juni has leveraged the Stacks Excel A…" at bounding box center [201, 85] width 160 height 46
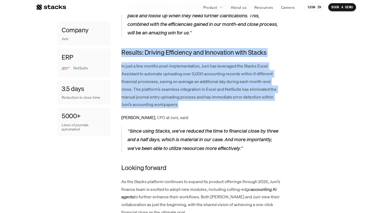
click at [241, 37] on p "“Audit preparation used to be an all-consuming effort with the full team’s invo…" at bounding box center [204, 7] width 154 height 61
